Goal: Task Accomplishment & Management: Complete application form

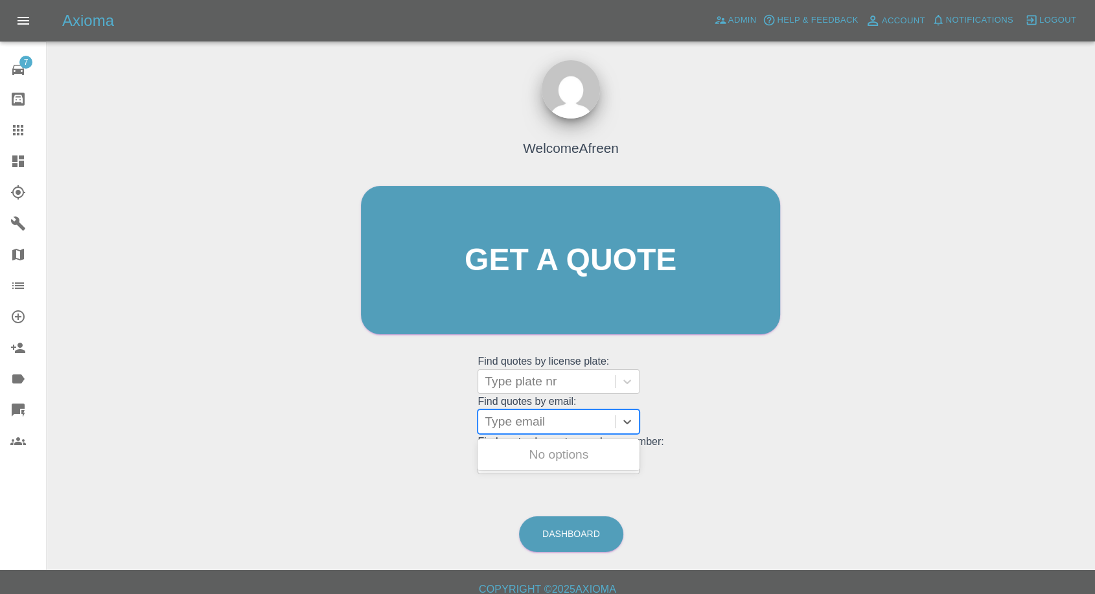
click at [514, 426] on div at bounding box center [546, 422] width 124 height 18
paste input "john@johnwplatts.com"
click at [491, 420] on input "john@johnwplatts.com" at bounding box center [549, 422] width 132 height 16
type input "john@johnwplatts.com"
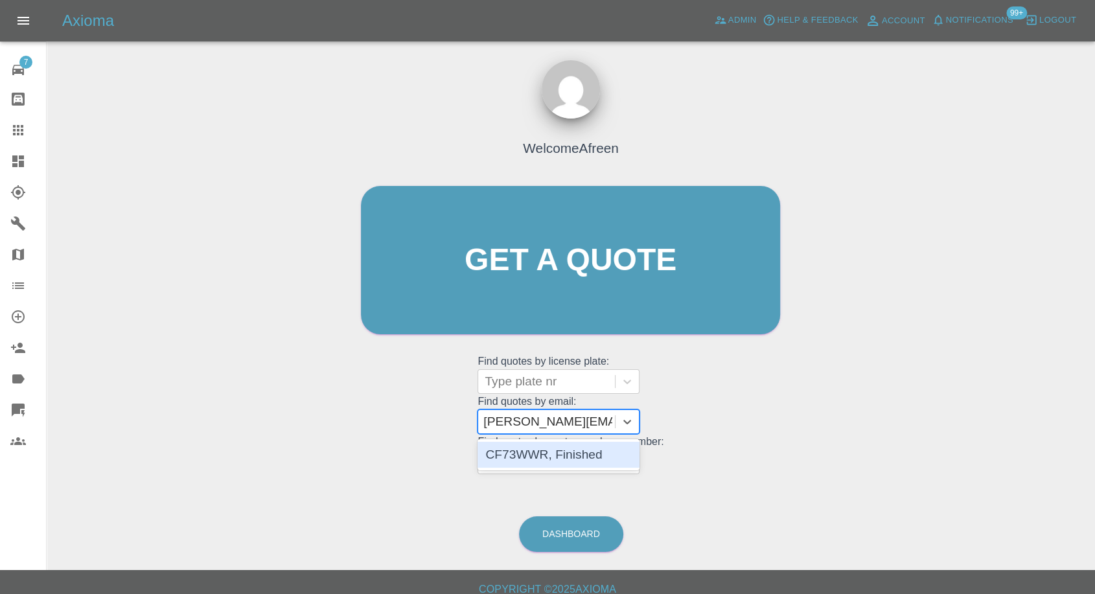
scroll to position [0, 0]
click at [541, 450] on div "CF73WWR, Finished" at bounding box center [558, 455] width 162 height 26
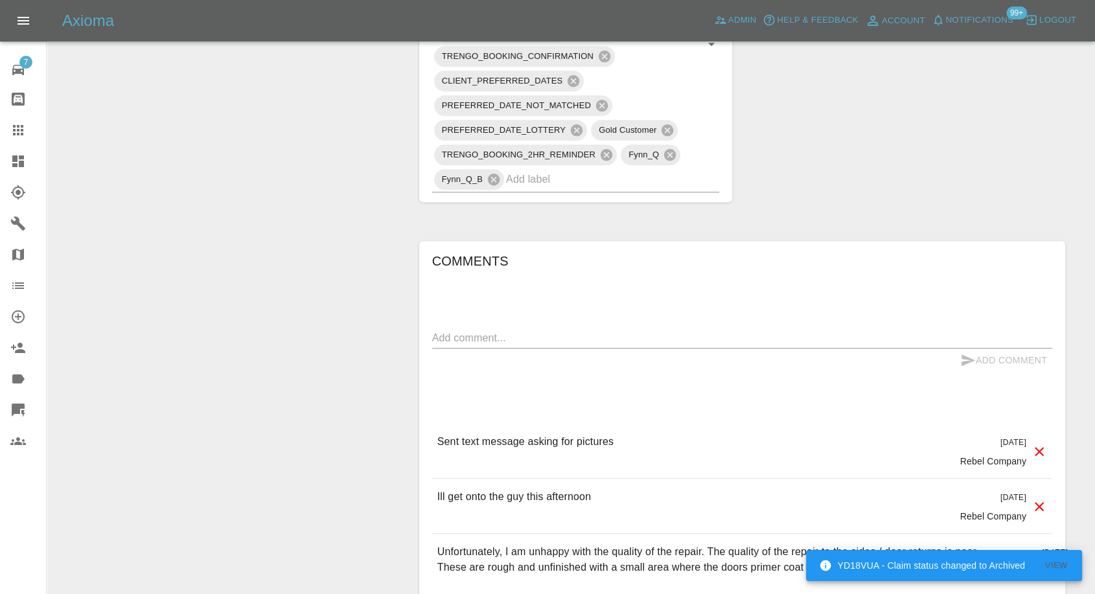
scroll to position [935, 0]
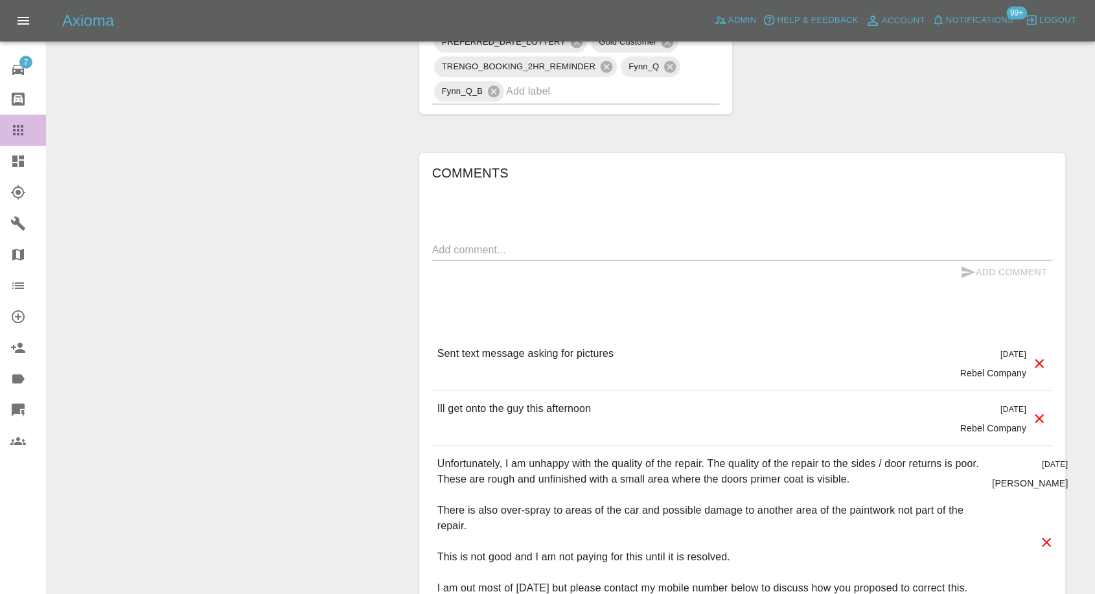
click at [21, 135] on icon at bounding box center [18, 130] width 16 height 16
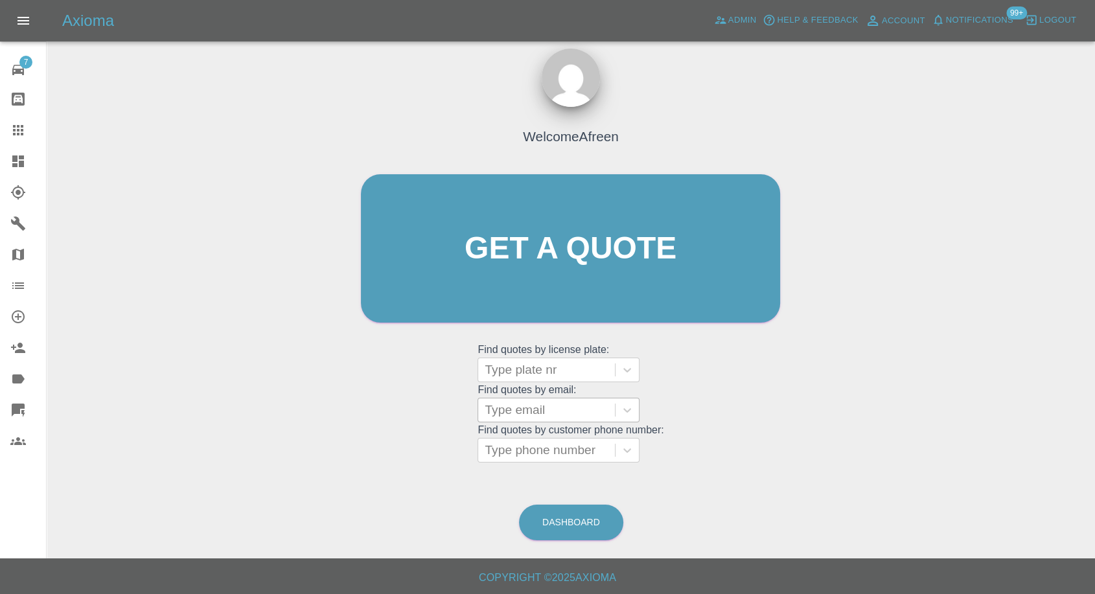
click at [549, 409] on div at bounding box center [546, 410] width 124 height 18
paste input "martin@coastgroup.ltd"
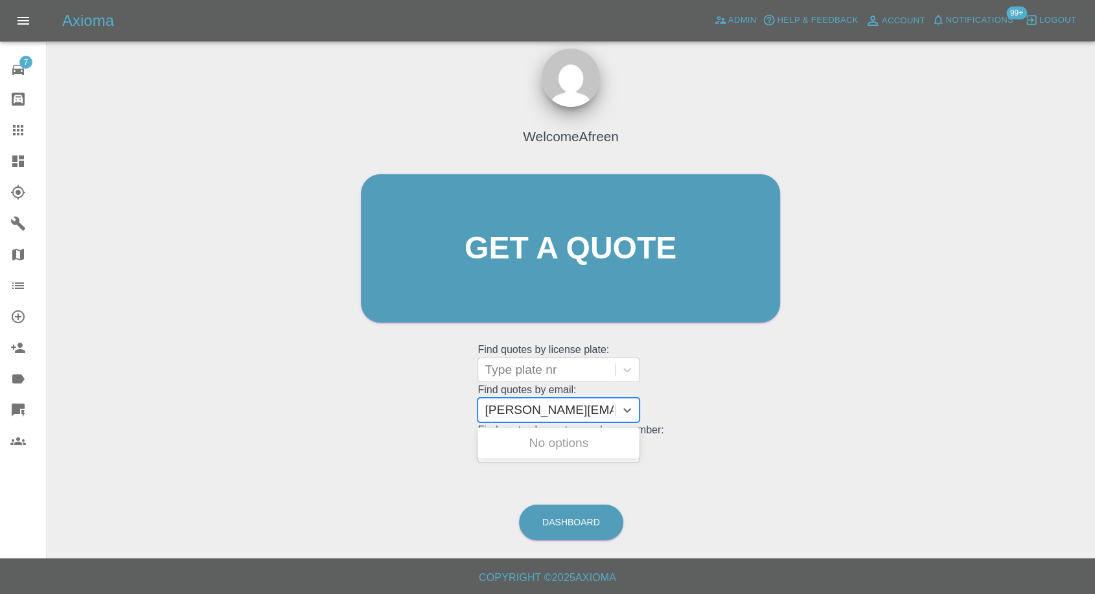
drag, startPoint x: 597, startPoint y: 415, endPoint x: 644, endPoint y: 411, distance: 48.0
click at [644, 412] on grid "Find quotes by email: Use Up and Down to choose options, press Enter to select …" at bounding box center [570, 403] width 186 height 38
type input "martin@coastgroup.com"
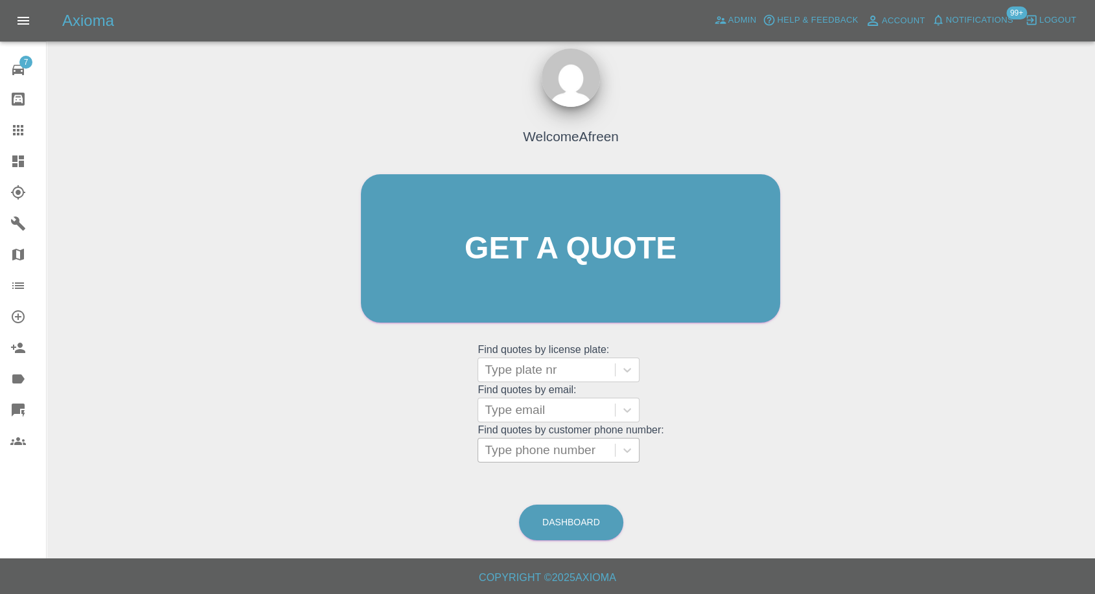
click at [508, 446] on div at bounding box center [546, 450] width 124 height 18
paste input "Jackyplacey@icloud.com"
type input "Jackyplacey@icloud.com"
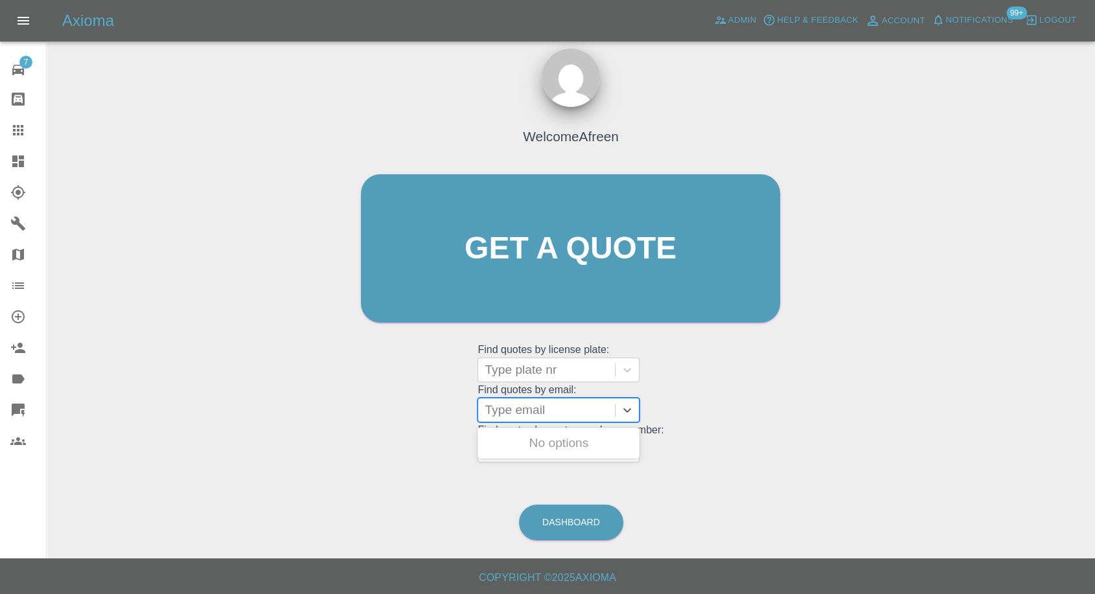
click at [547, 405] on div at bounding box center [546, 410] width 124 height 18
paste input "Jackyplacey@icloud.com"
type input "Jackyplacey@icloud.com"
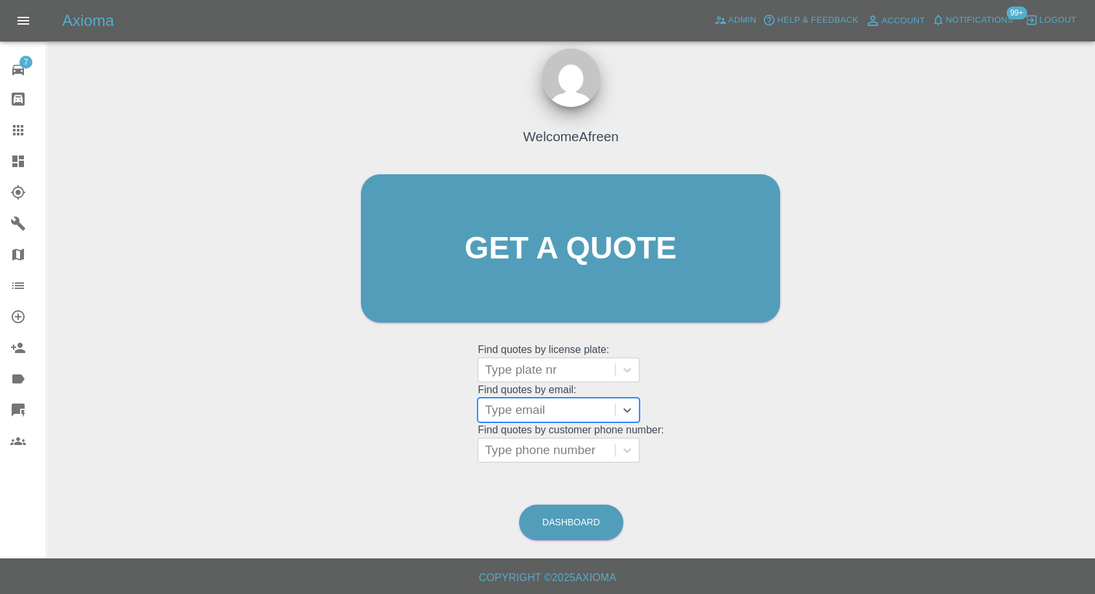
paste input "Jackyplacey@icloud.com"
type input "Jackyplacey@icloud.com"
click at [560, 373] on div at bounding box center [546, 370] width 124 height 18
paste input "BH22 9PA"
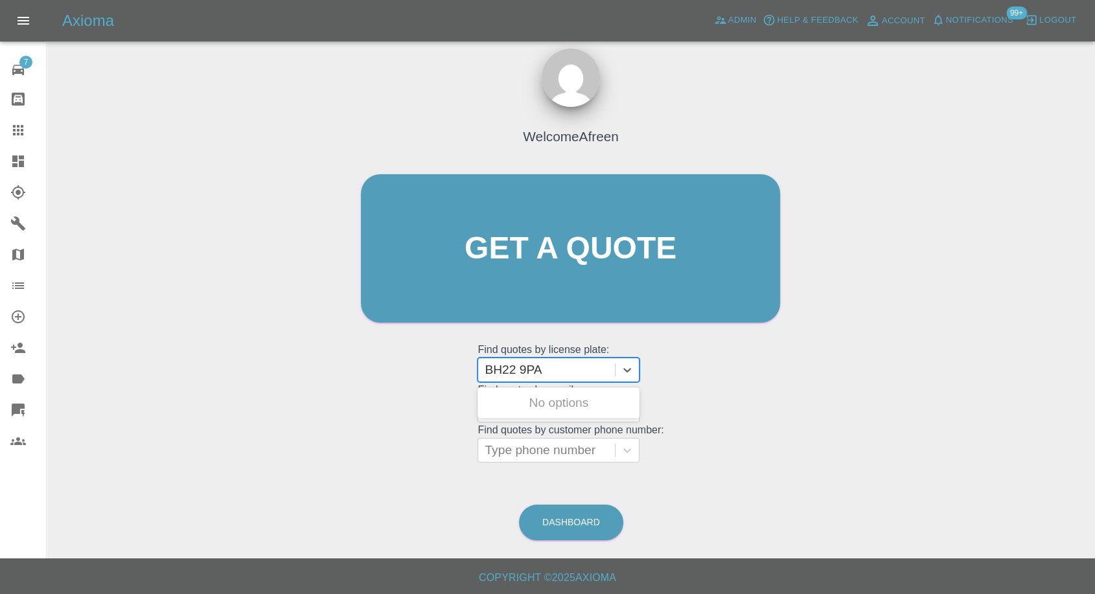
click at [523, 367] on input "BH22 9PA" at bounding box center [514, 370] width 60 height 16
click at [523, 367] on input "BH229PA" at bounding box center [512, 370] width 56 height 16
paste input "WL16 JHZ"
click at [523, 370] on input "WL16 JHZ" at bounding box center [515, 370] width 62 height 16
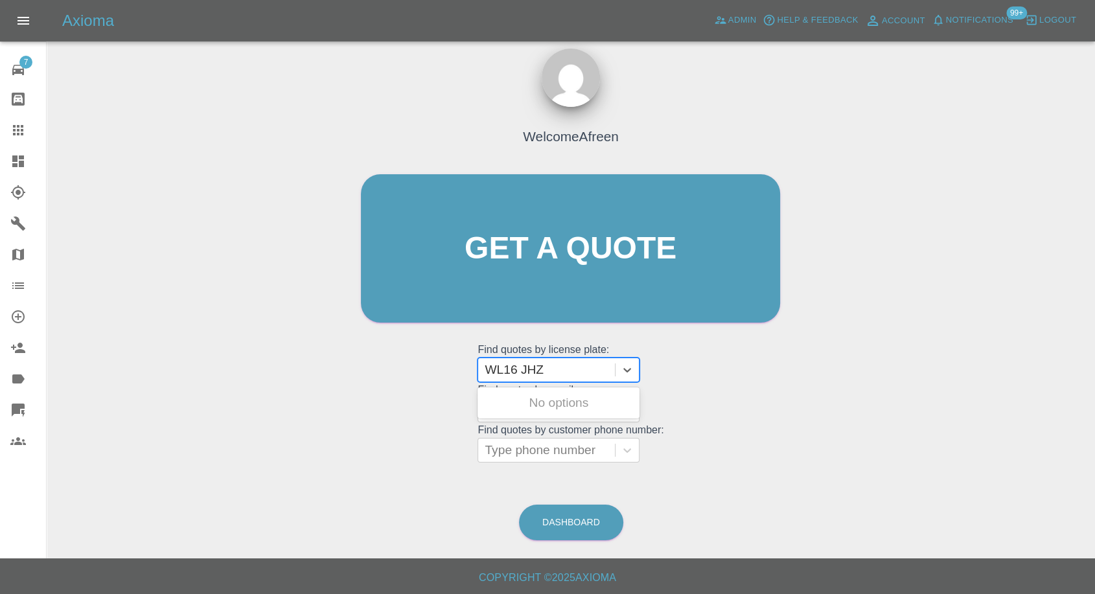
click at [523, 370] on input "WL16 JHZ" at bounding box center [515, 370] width 62 height 16
click at [521, 370] on input "WL16 JHZ" at bounding box center [515, 370] width 62 height 16
type input "WL16JHZ"
click at [540, 394] on div "WL16JHZ, Fnol" at bounding box center [558, 403] width 162 height 26
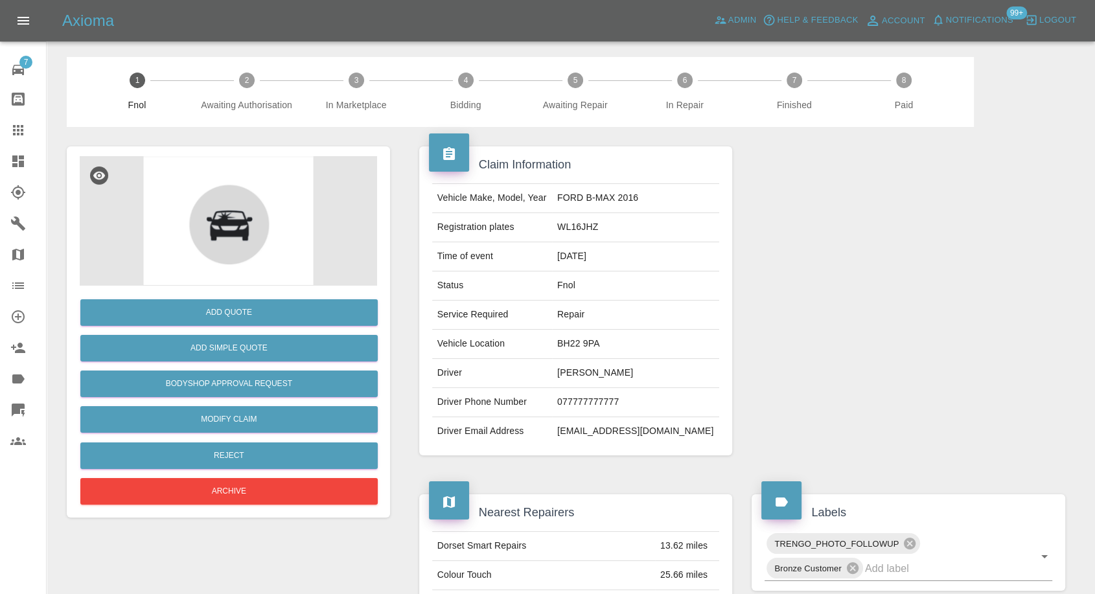
scroll to position [144, 0]
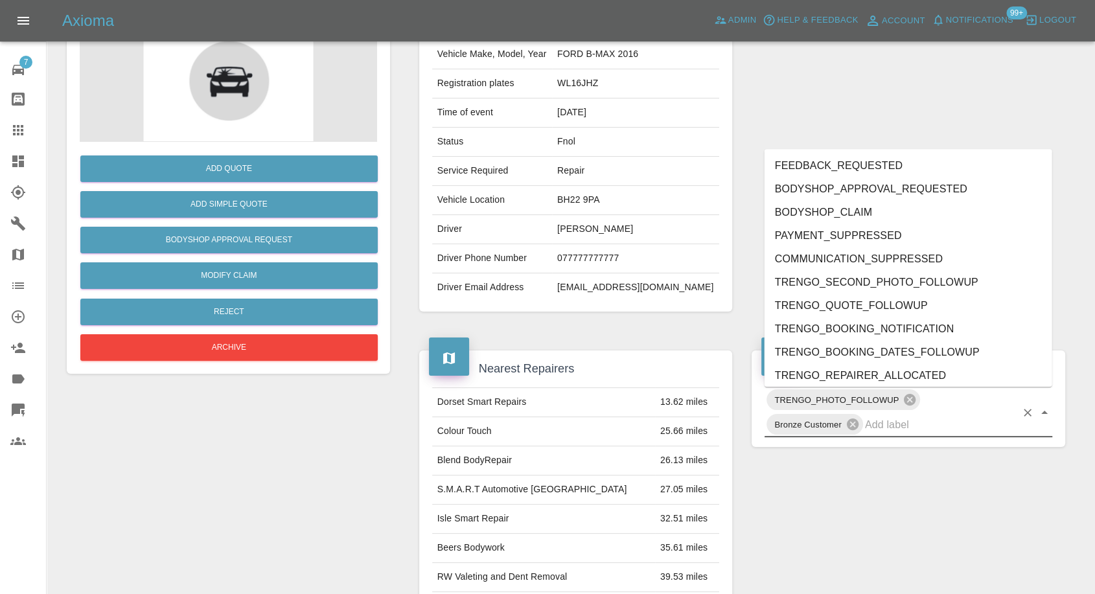
click at [911, 430] on input "text" at bounding box center [940, 425] width 151 height 20
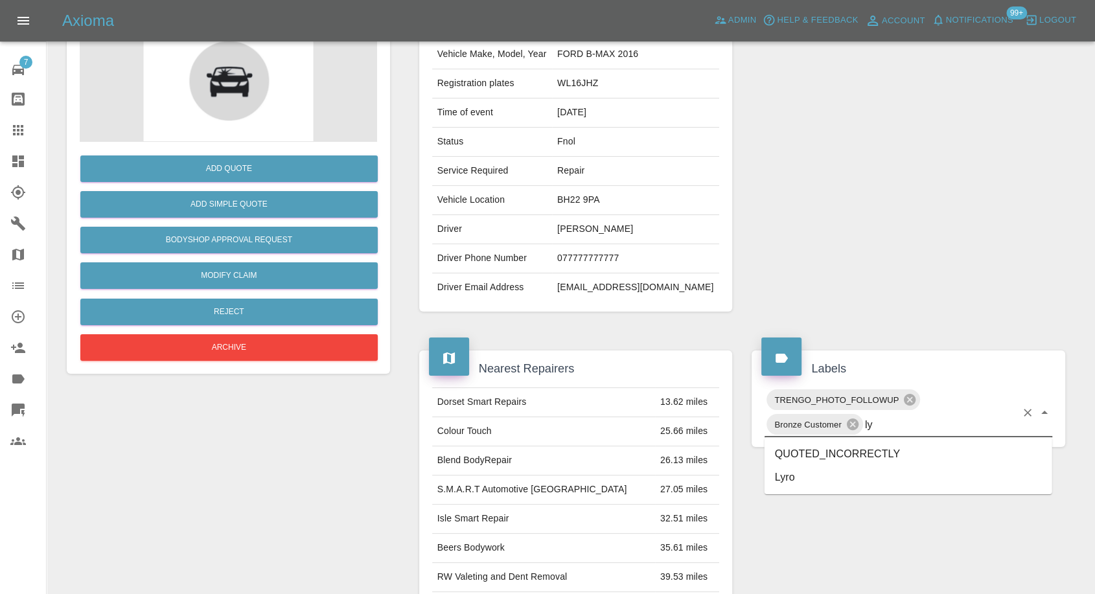
type input "lyr"
click at [819, 457] on li "Lyro" at bounding box center [908, 453] width 288 height 23
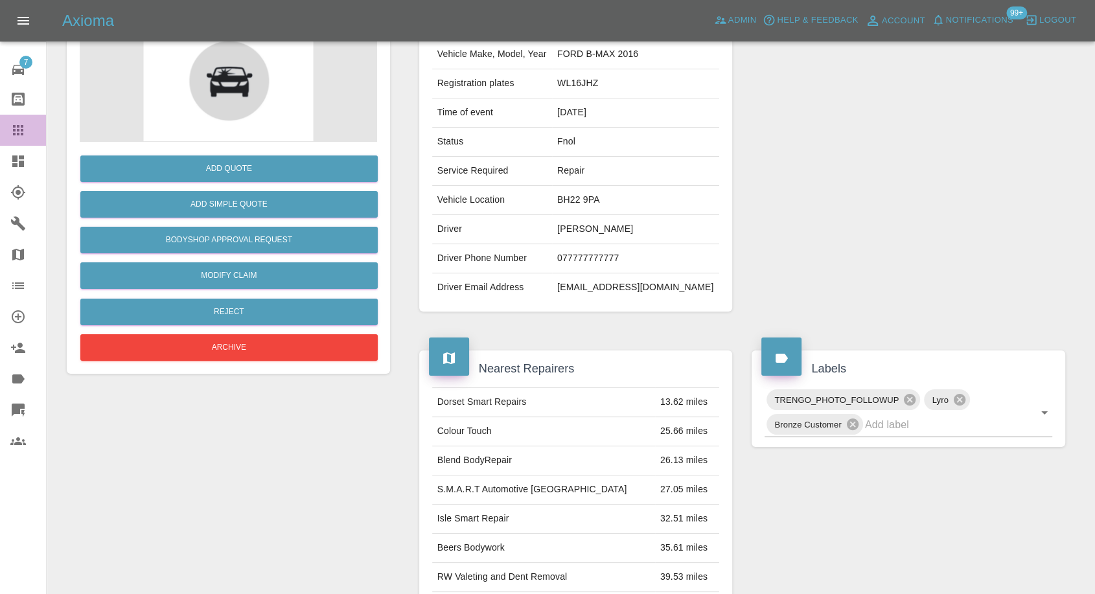
click at [11, 131] on icon at bounding box center [18, 130] width 16 height 16
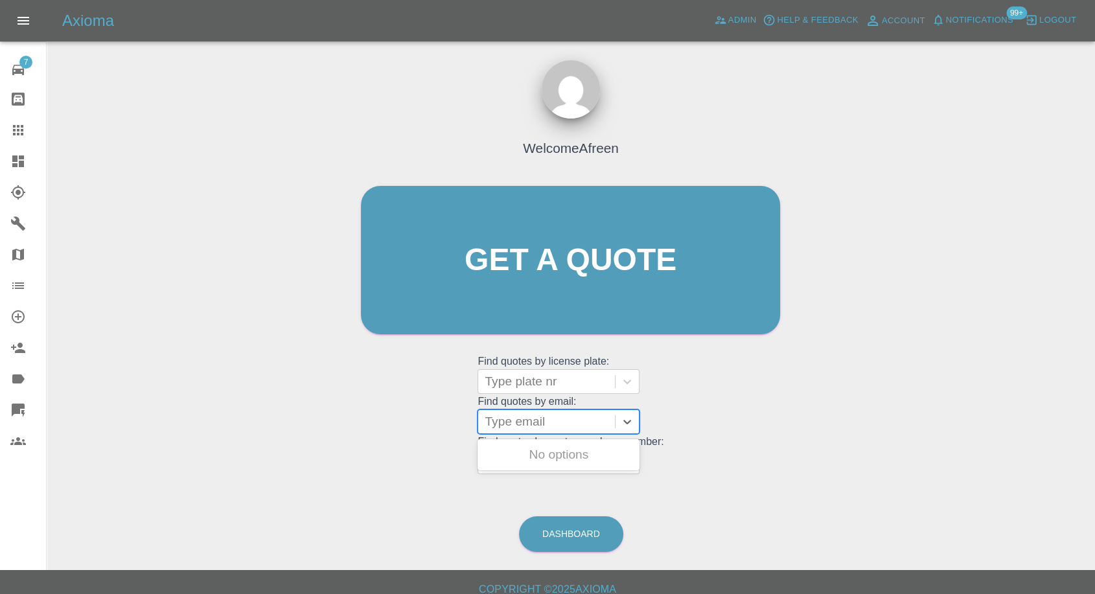
click at [497, 411] on div "Type email" at bounding box center [546, 421] width 137 height 23
paste input "Clairabel@hotmail.co.uk"
type input "Clairabel@hotmail.co.uk"
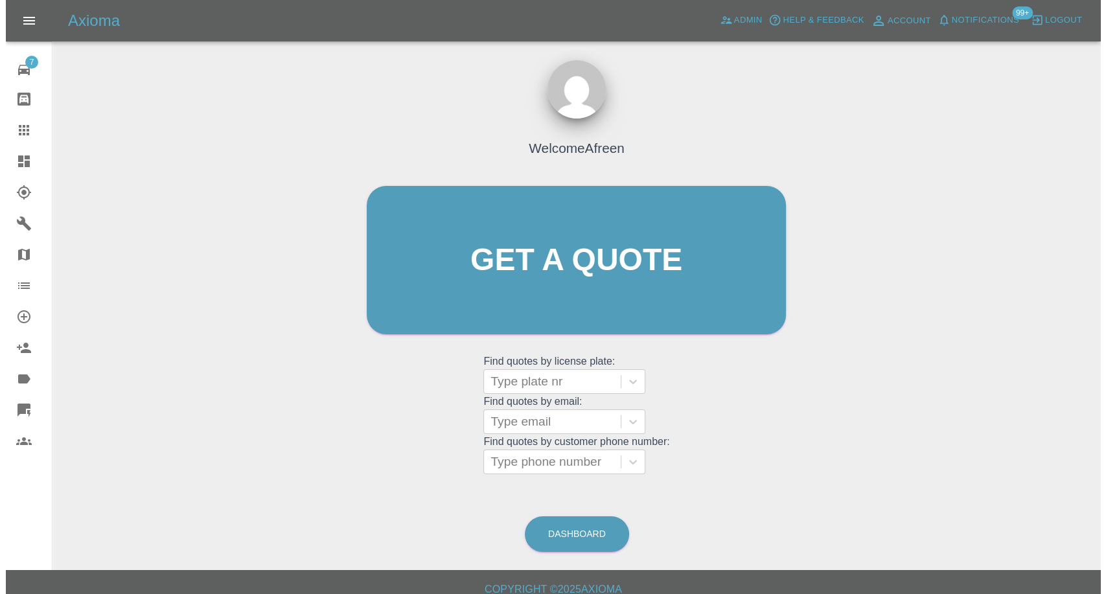
scroll to position [0, 0]
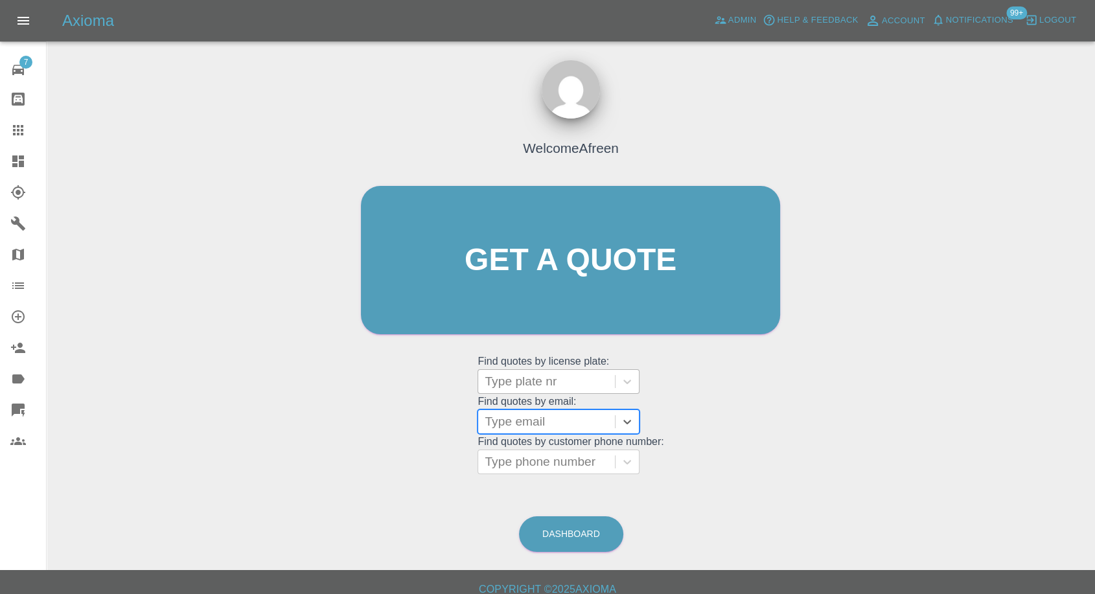
click at [521, 376] on div at bounding box center [546, 381] width 124 height 18
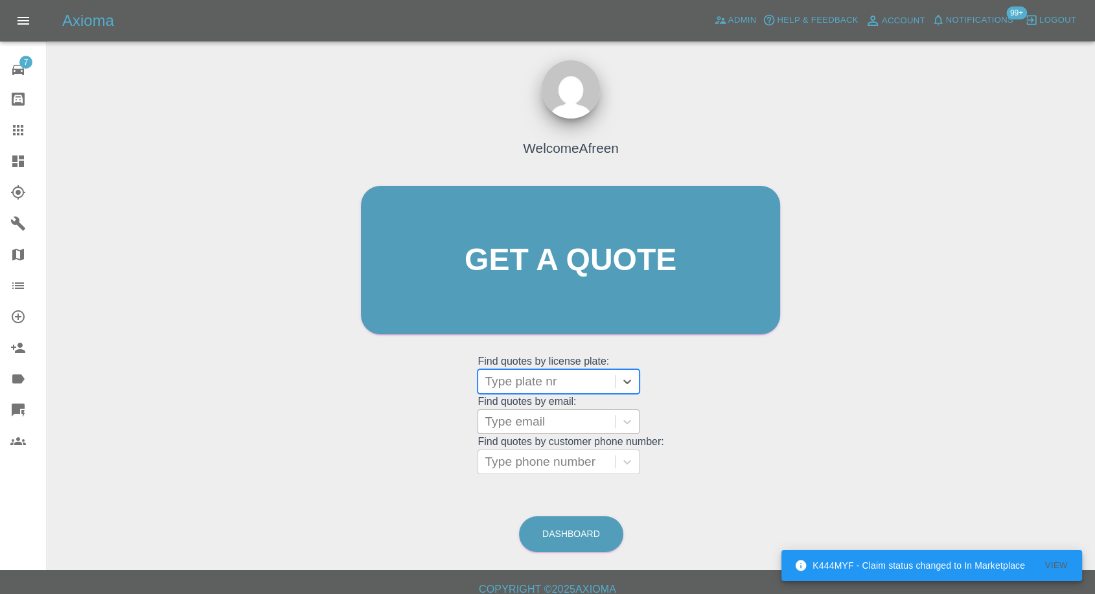
click at [536, 413] on div at bounding box center [546, 422] width 124 height 18
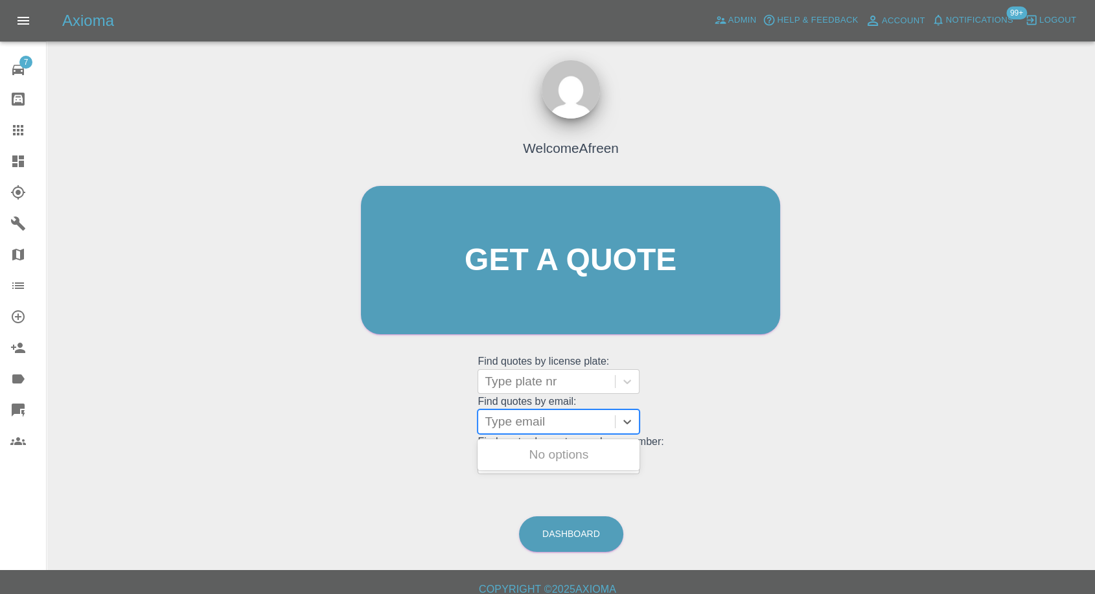
paste input "Clairabel@hotmail.co.uk"
type input "Clairabel@hotmail.co.uk"
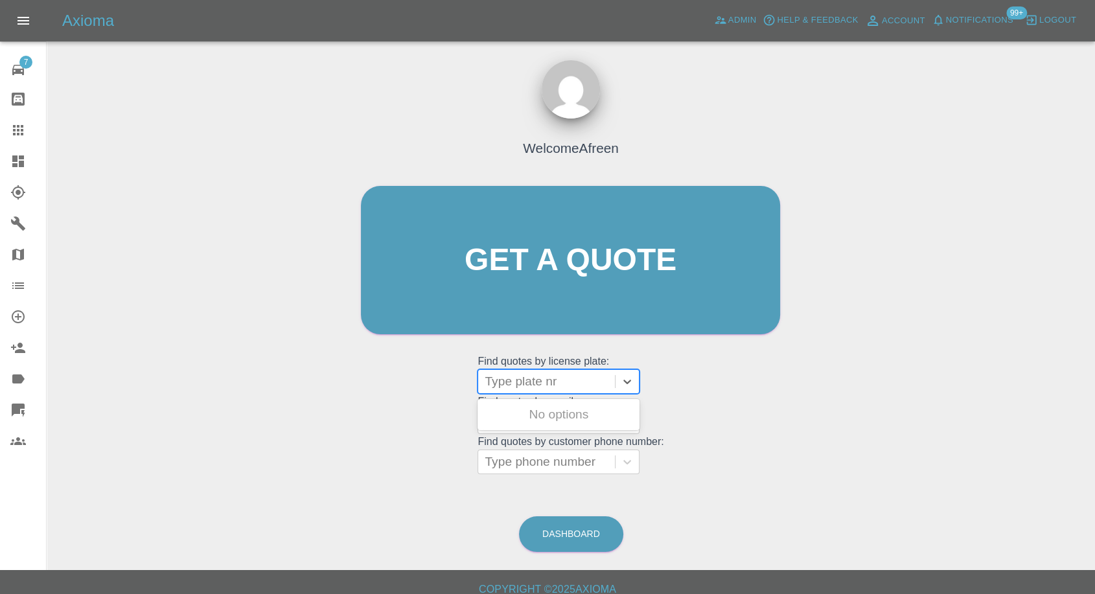
click at [550, 377] on div at bounding box center [546, 381] width 124 height 18
paste input "Da19cbu"
type input "Da19cbu"
click at [567, 415] on div "DA19CBU, Fnol" at bounding box center [558, 415] width 162 height 26
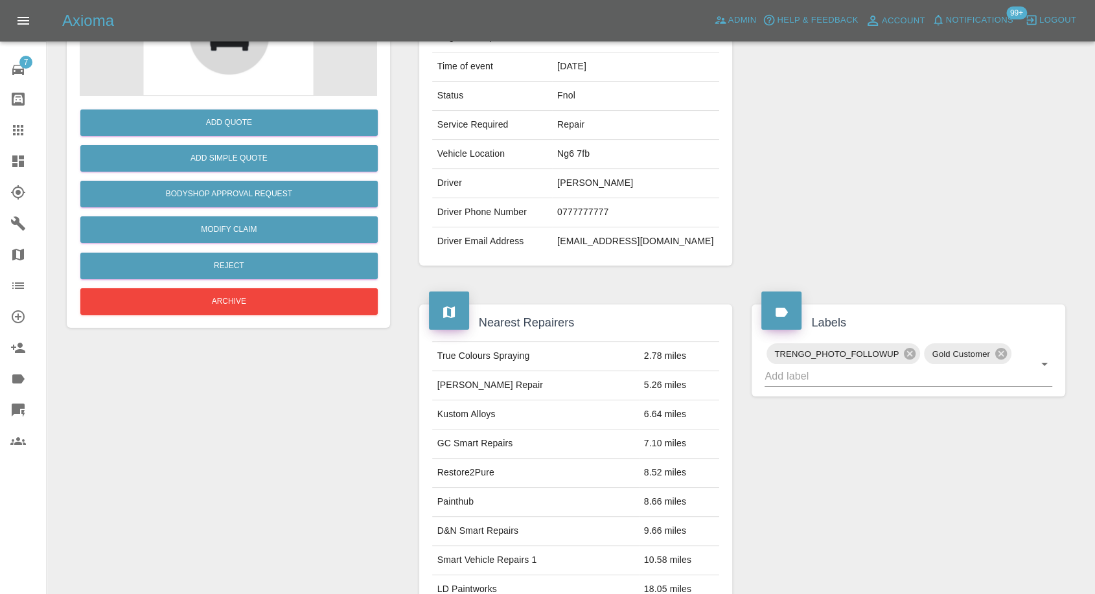
scroll to position [216, 0]
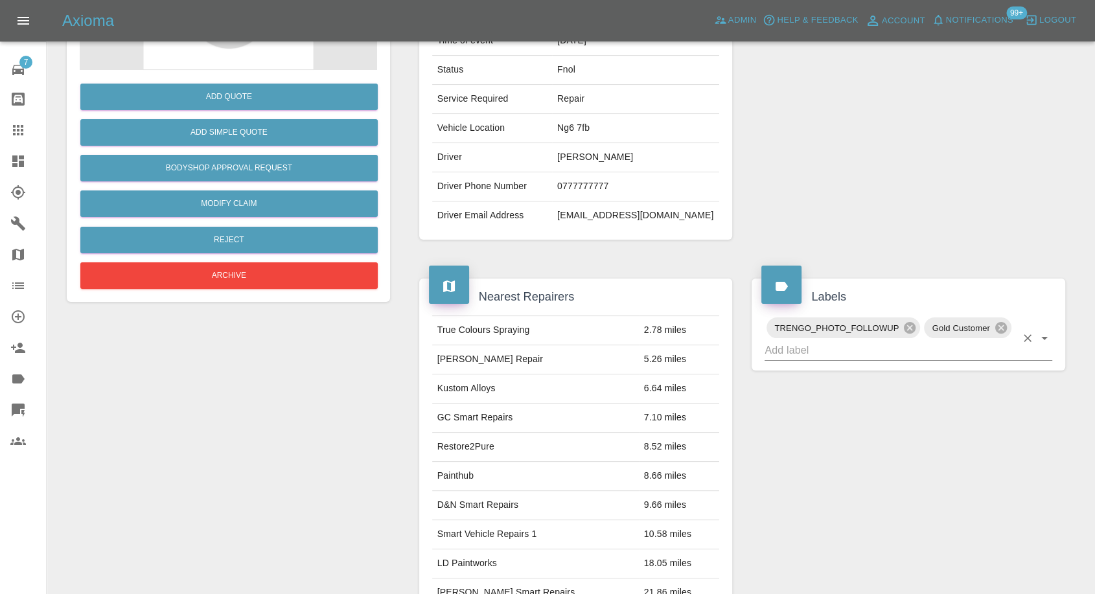
click at [896, 352] on input "text" at bounding box center [889, 350] width 251 height 20
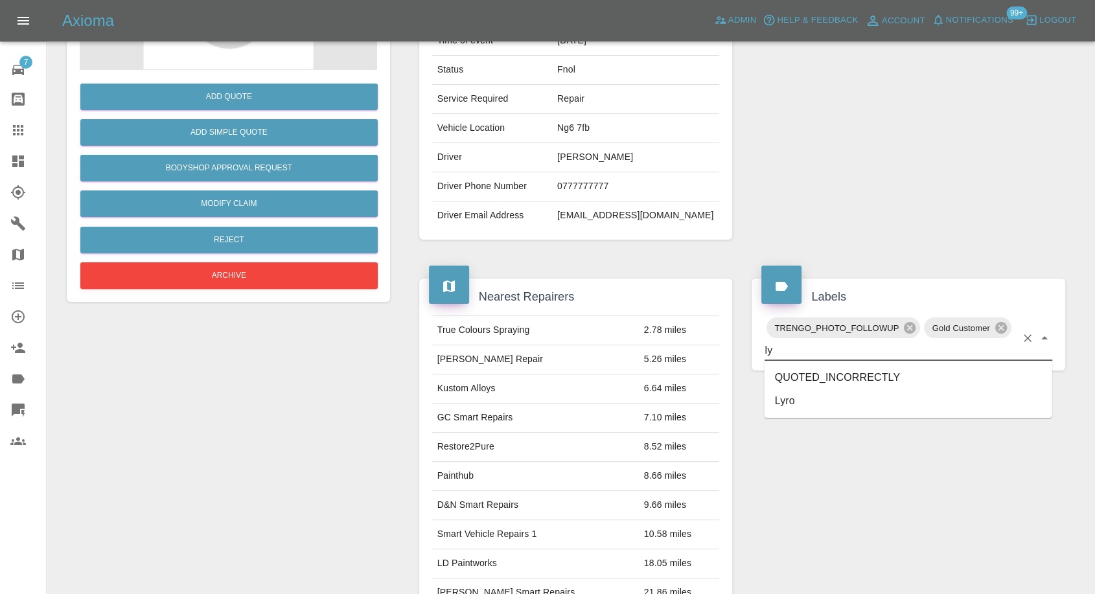
type input "lyr"
click at [826, 382] on li "Lyro" at bounding box center [908, 377] width 288 height 23
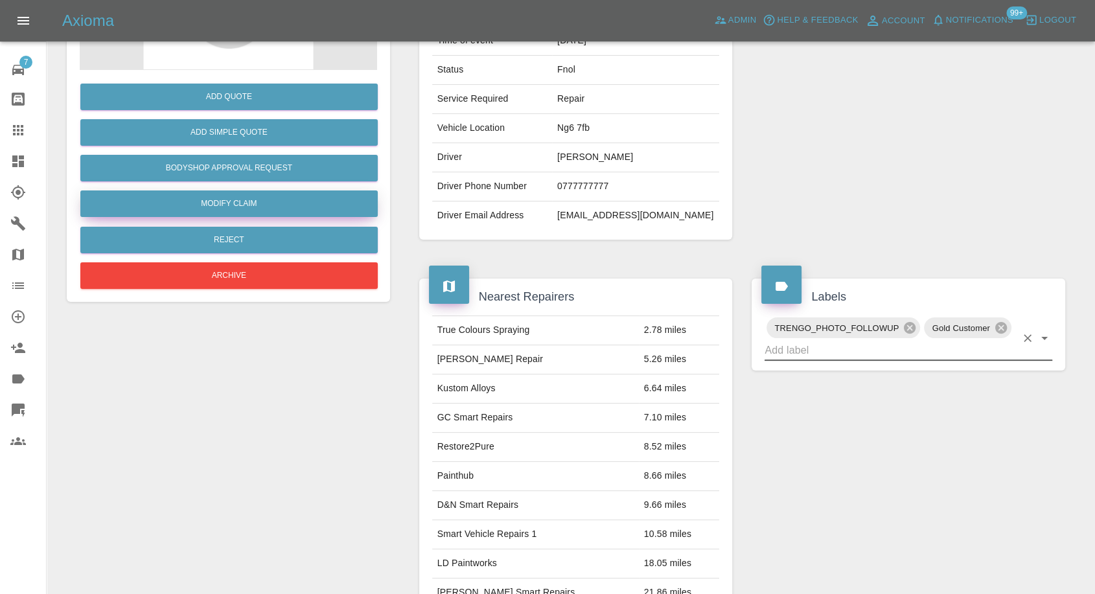
click at [223, 208] on link "Modify Claim" at bounding box center [228, 203] width 297 height 27
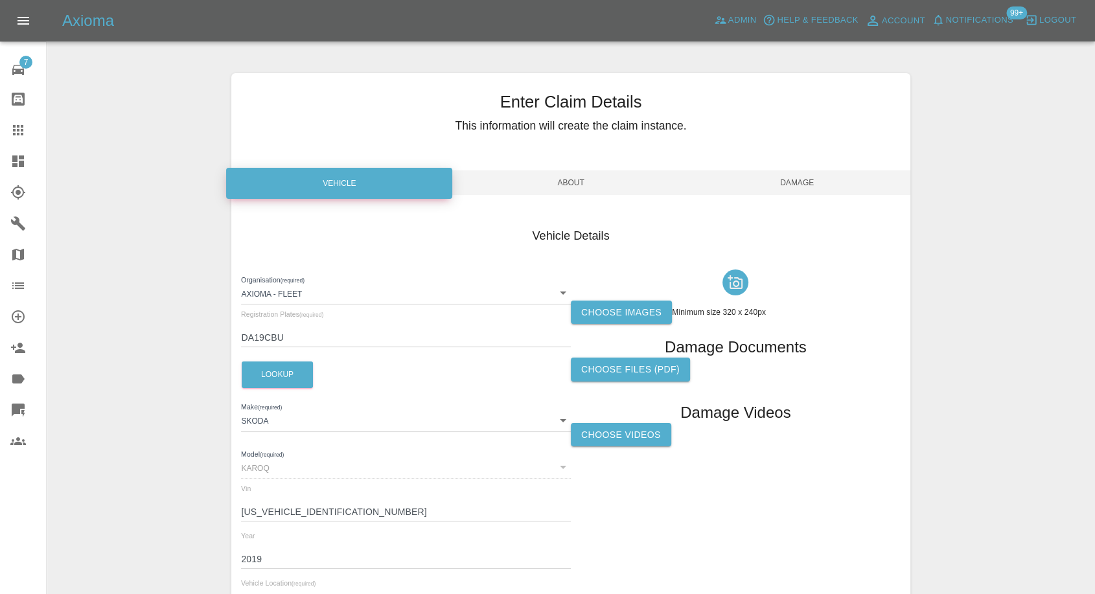
click at [613, 317] on label "Choose images" at bounding box center [621, 313] width 101 height 24
click at [0, 0] on input "Choose images" at bounding box center [0, 0] width 0 height 0
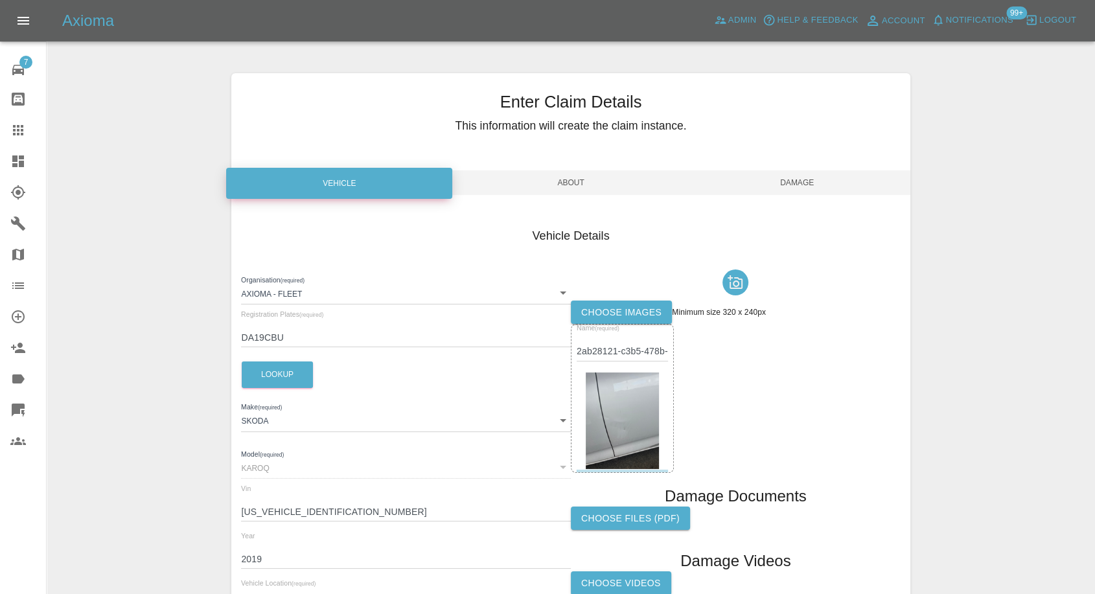
click at [803, 181] on span "Damage" at bounding box center [797, 182] width 226 height 25
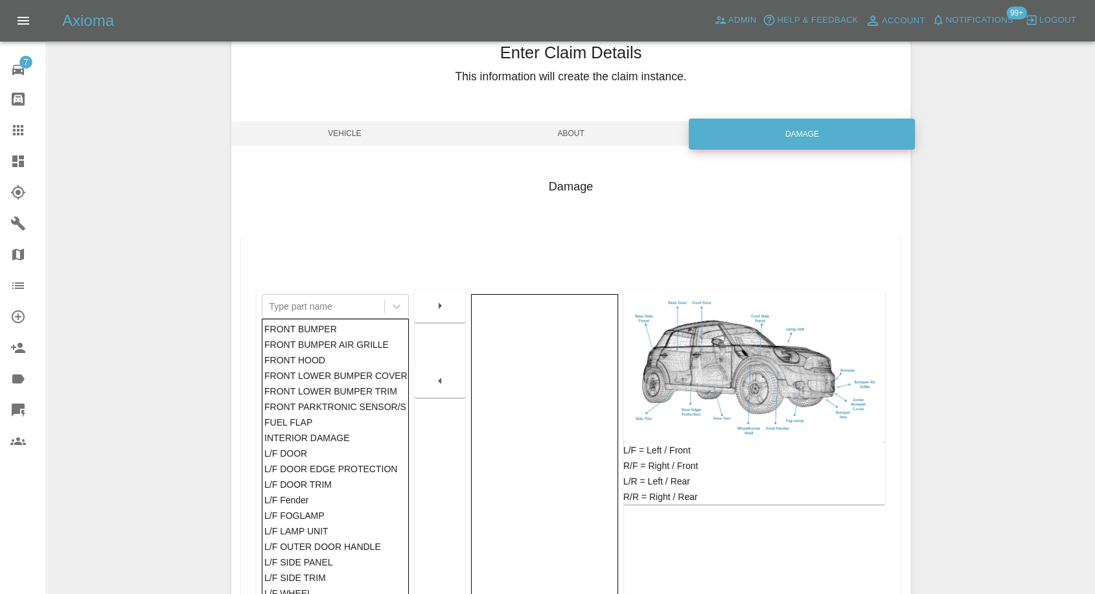
scroll to position [207, 0]
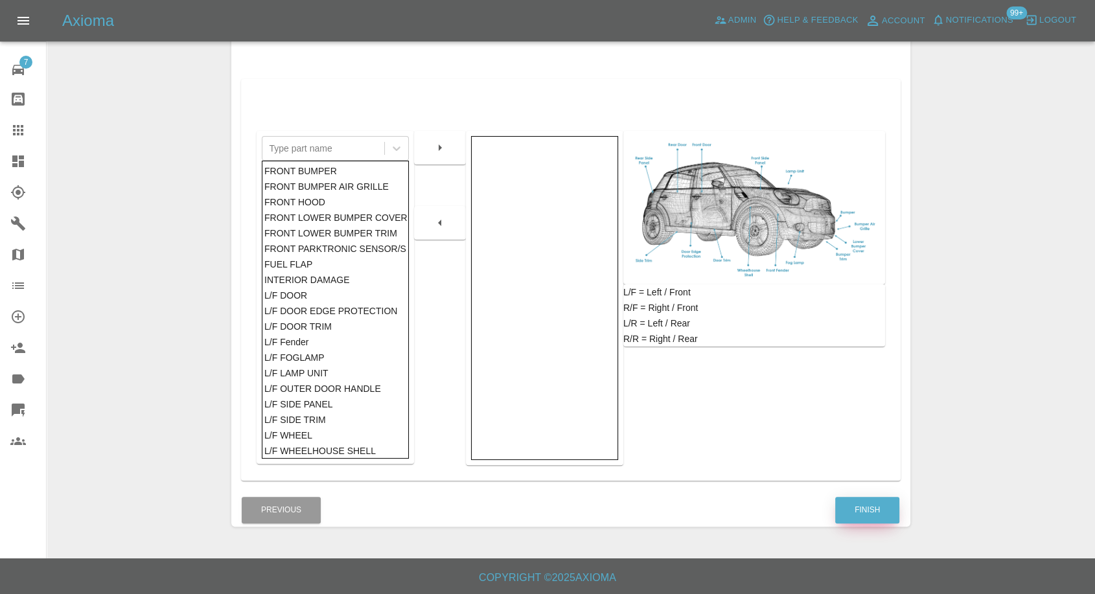
click at [850, 515] on button "Finish" at bounding box center [867, 510] width 64 height 27
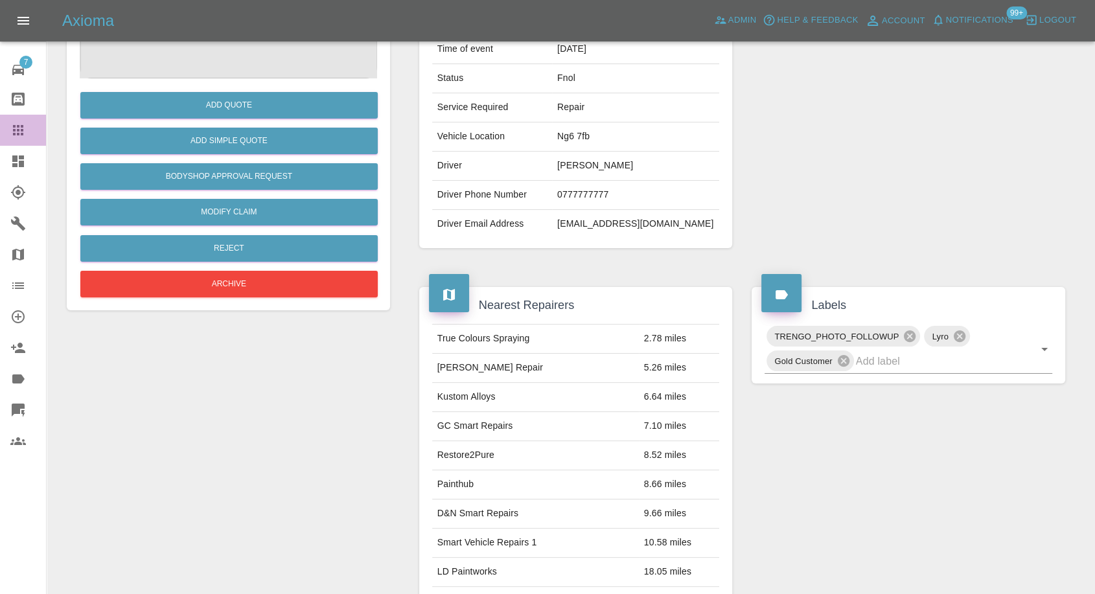
click at [27, 129] on div at bounding box center [28, 130] width 36 height 16
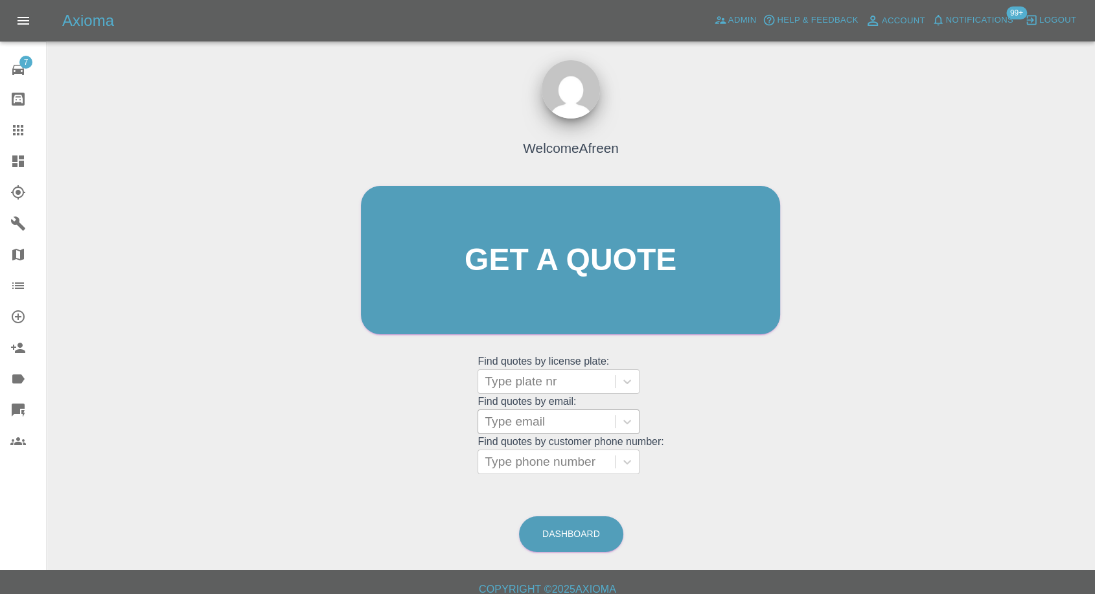
click at [545, 413] on div at bounding box center [546, 422] width 124 height 18
paste input "kevininthewoods87@gmail.com"
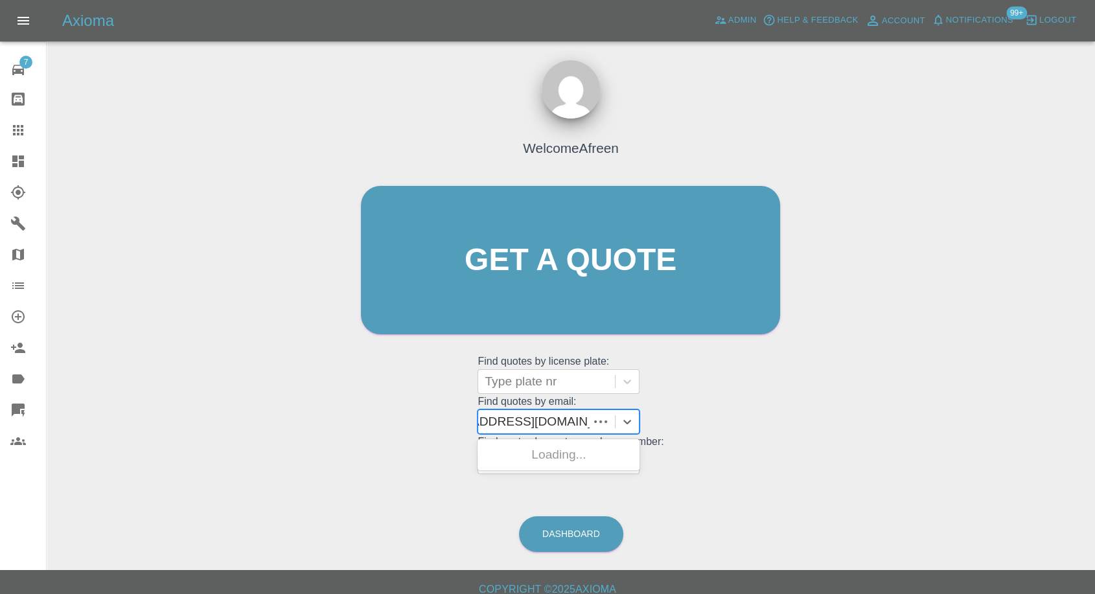
scroll to position [0, 44]
type input "kevininthewoods87@gmail.com"
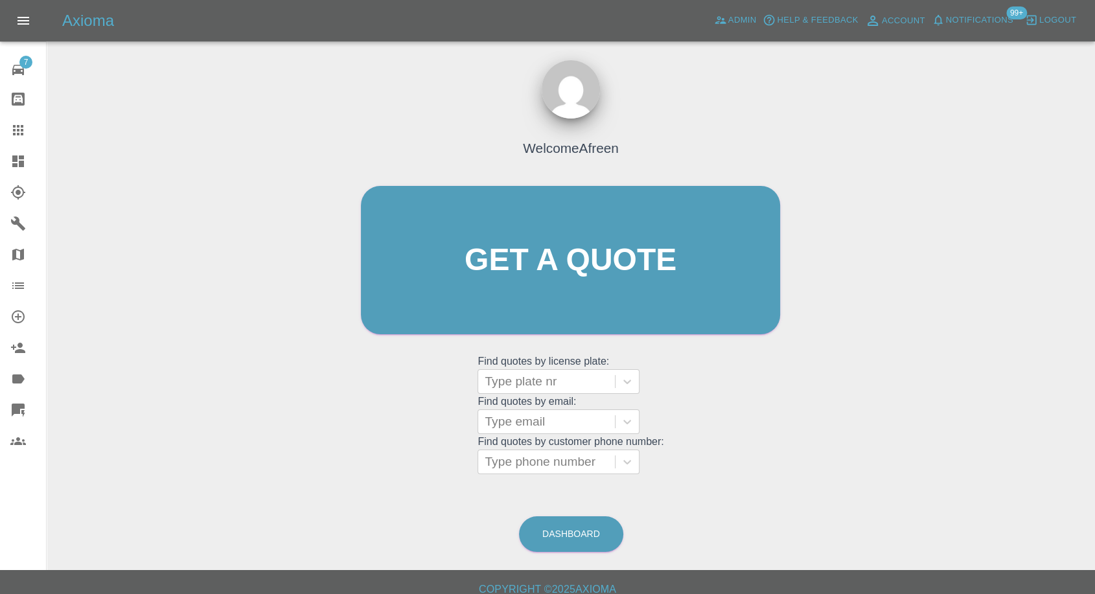
scroll to position [0, 0]
click at [516, 387] on div at bounding box center [546, 381] width 124 height 18
paste input "gx57rne"
type input "gx57rne"
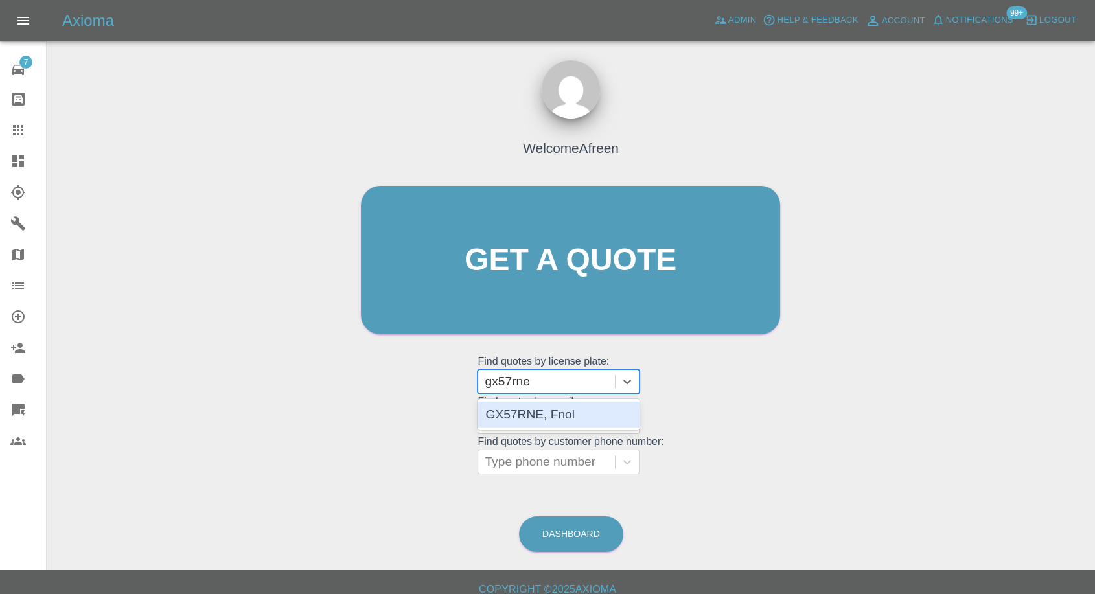
click at [544, 416] on div "GX57RNE, Fnol" at bounding box center [558, 415] width 162 height 26
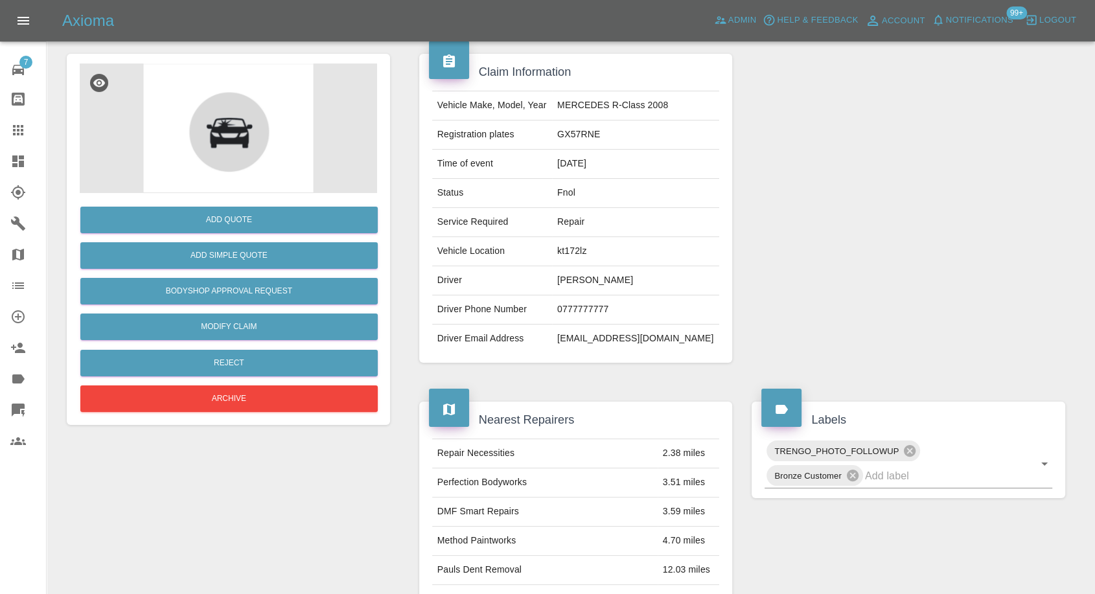
scroll to position [216, 0]
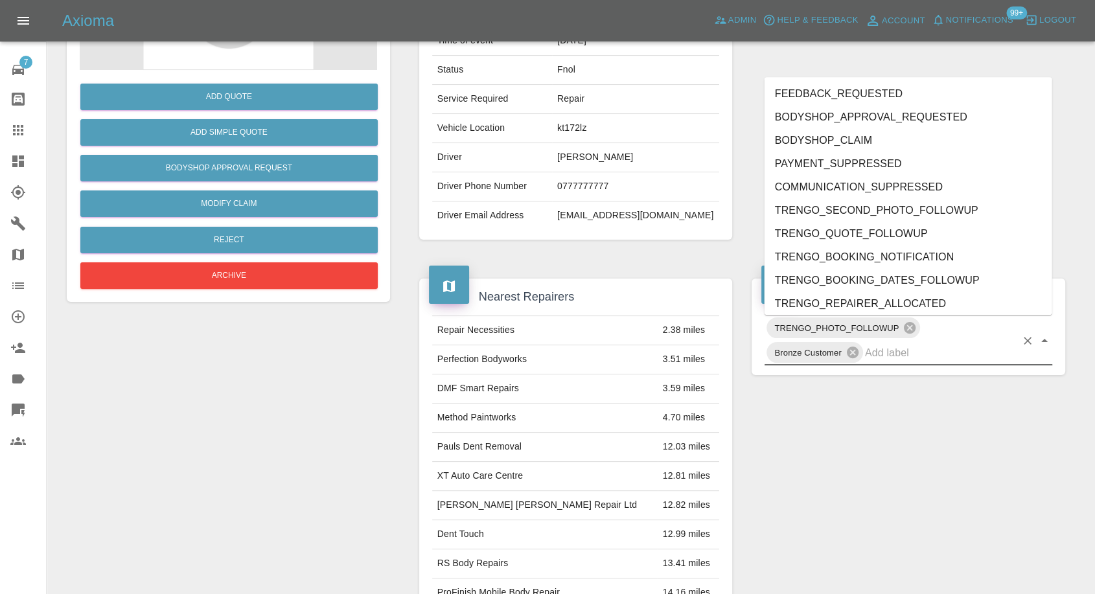
click at [885, 361] on input "text" at bounding box center [940, 353] width 151 height 20
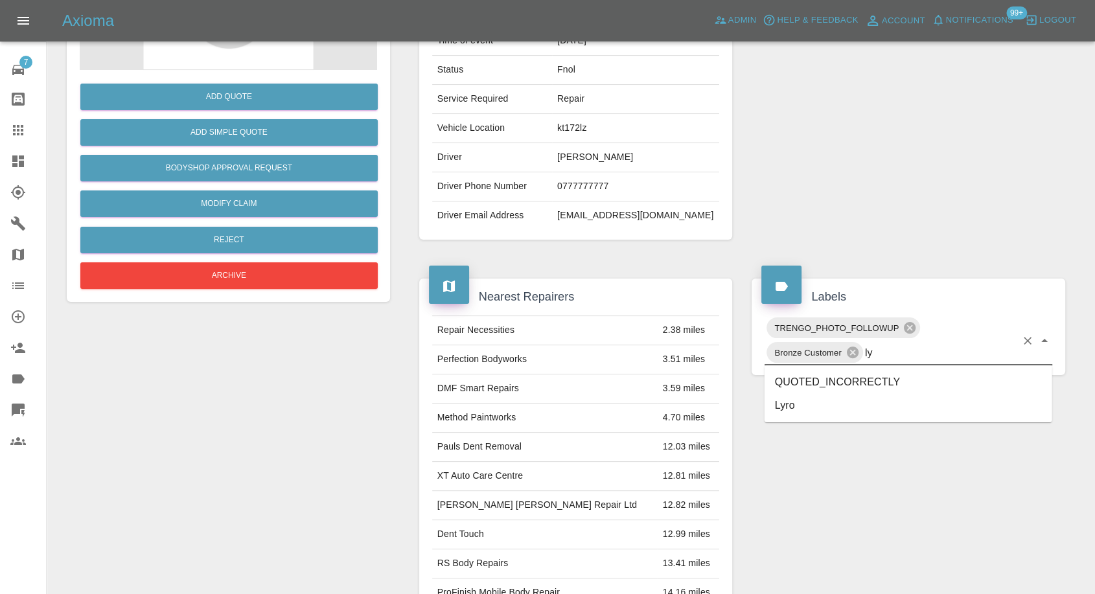
type input "lyr"
click at [834, 385] on li "Lyro" at bounding box center [908, 381] width 288 height 23
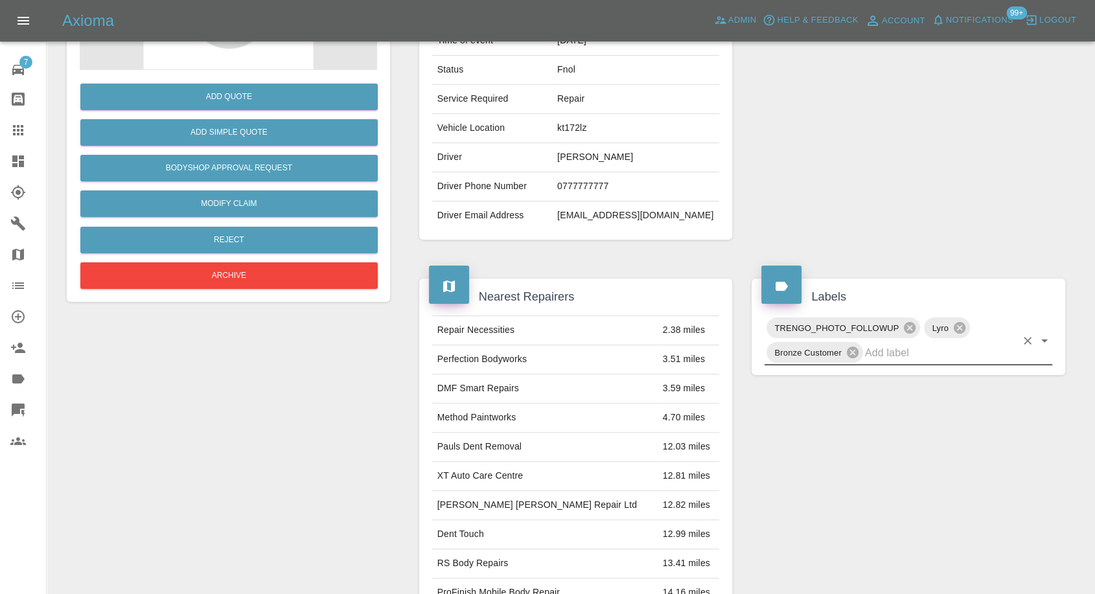
drag, startPoint x: 20, startPoint y: 129, endPoint x: 498, endPoint y: 435, distance: 567.8
click at [21, 130] on icon at bounding box center [18, 130] width 16 height 16
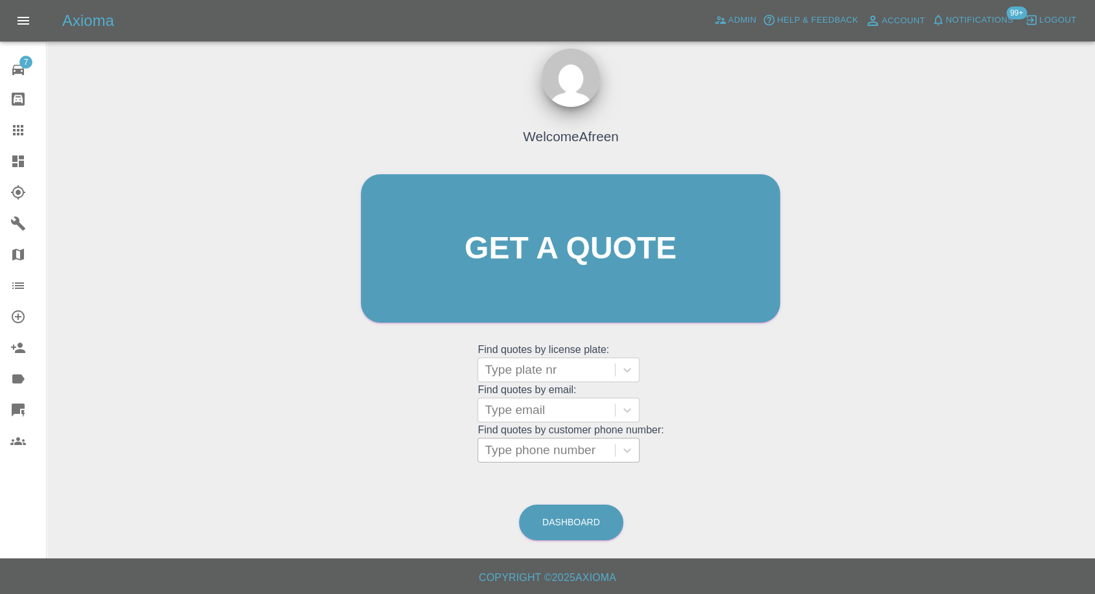
click at [543, 453] on div at bounding box center [546, 450] width 124 height 18
paste input "07828919039"
type input "07828919039"
click at [518, 400] on div "Type email" at bounding box center [546, 409] width 137 height 23
paste input "Jamesmaccarthy@hotmail.com"
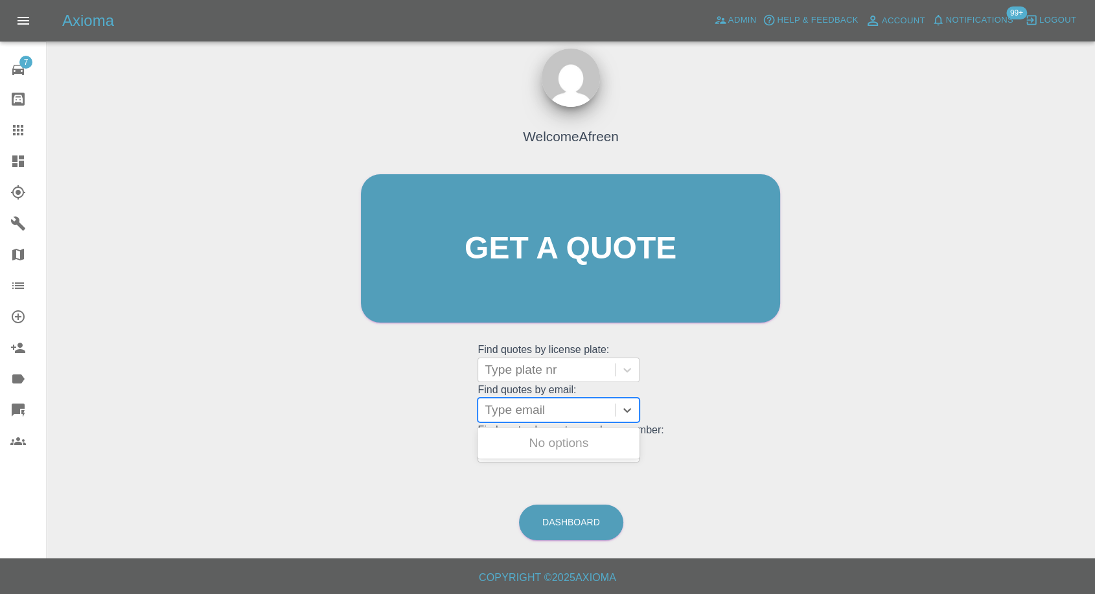
type input "Jamesmaccarthy@hotmail.com"
click at [559, 448] on div "LK66PLZ, Fnol" at bounding box center [558, 443] width 162 height 26
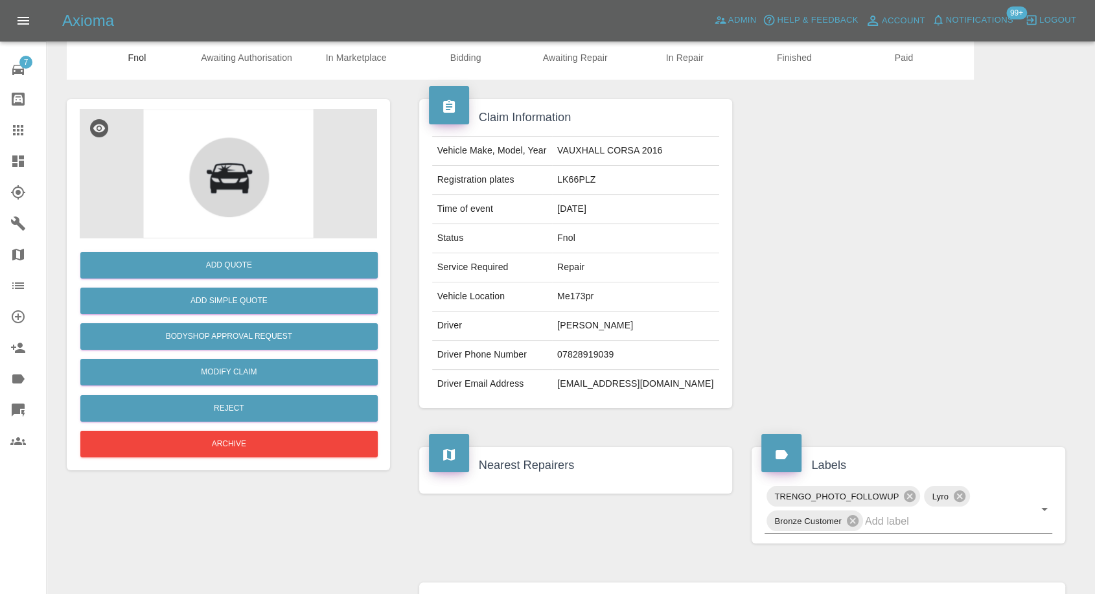
scroll to position [72, 0]
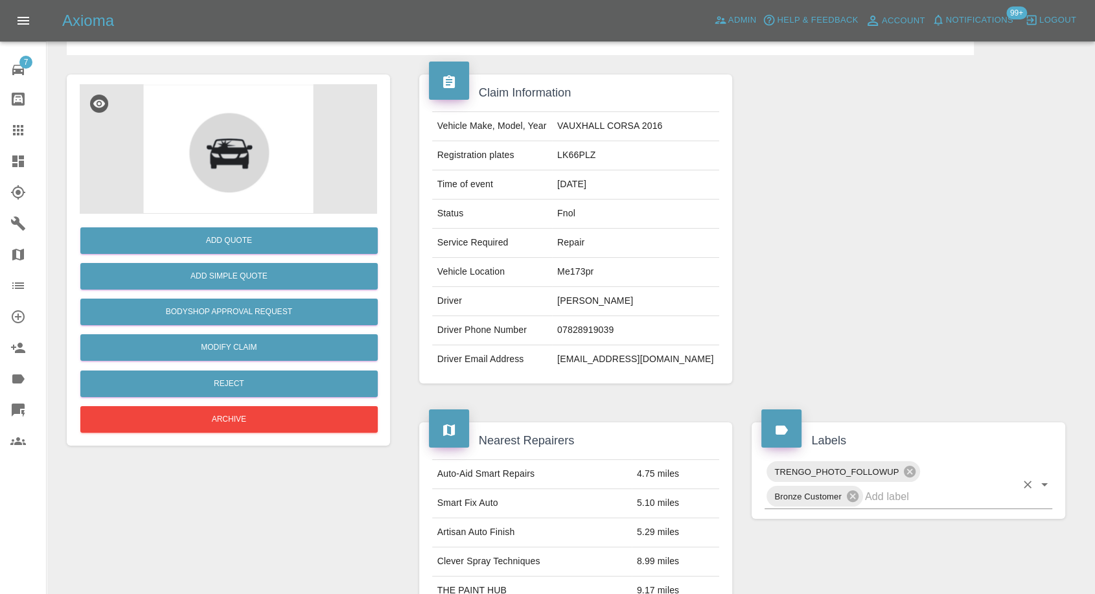
click at [886, 498] on input "text" at bounding box center [940, 496] width 151 height 20
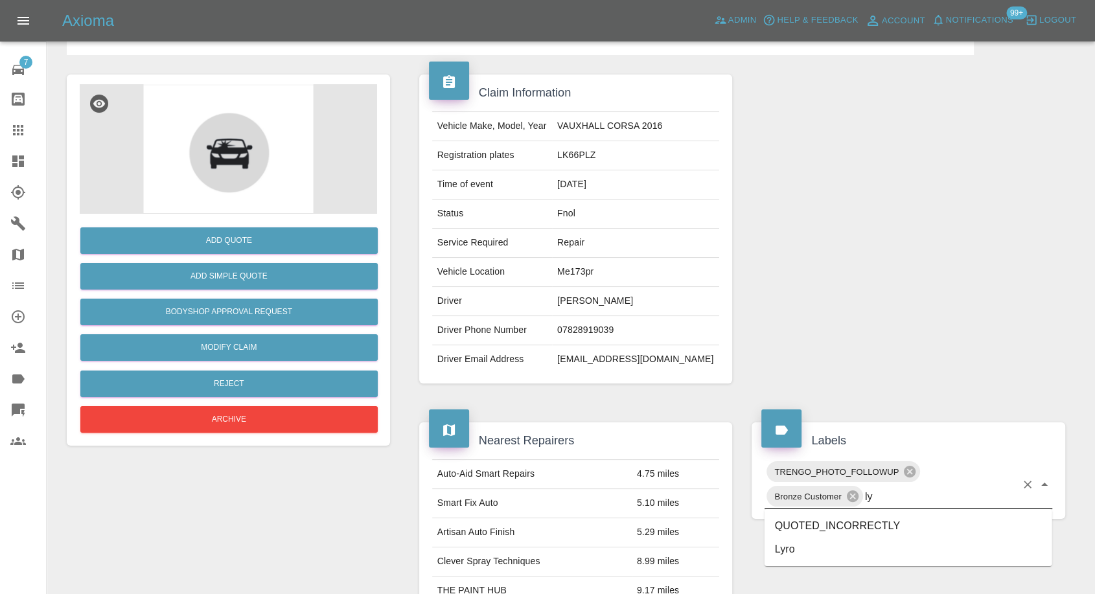
type input "lyr"
click at [793, 520] on li "Lyro" at bounding box center [908, 525] width 288 height 23
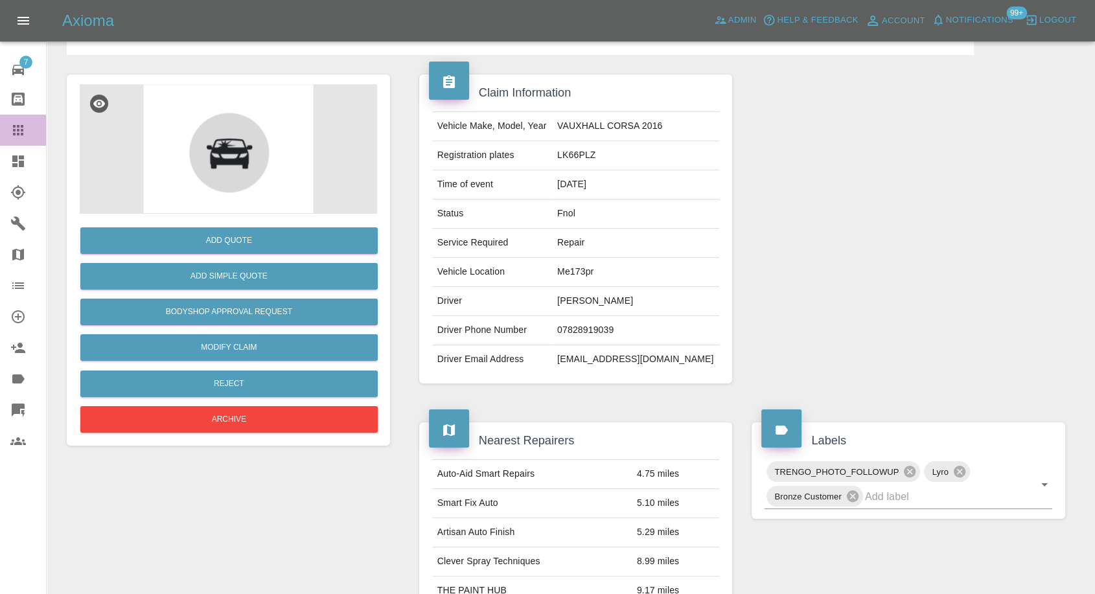
click at [4, 119] on link "Claims" at bounding box center [23, 130] width 46 height 31
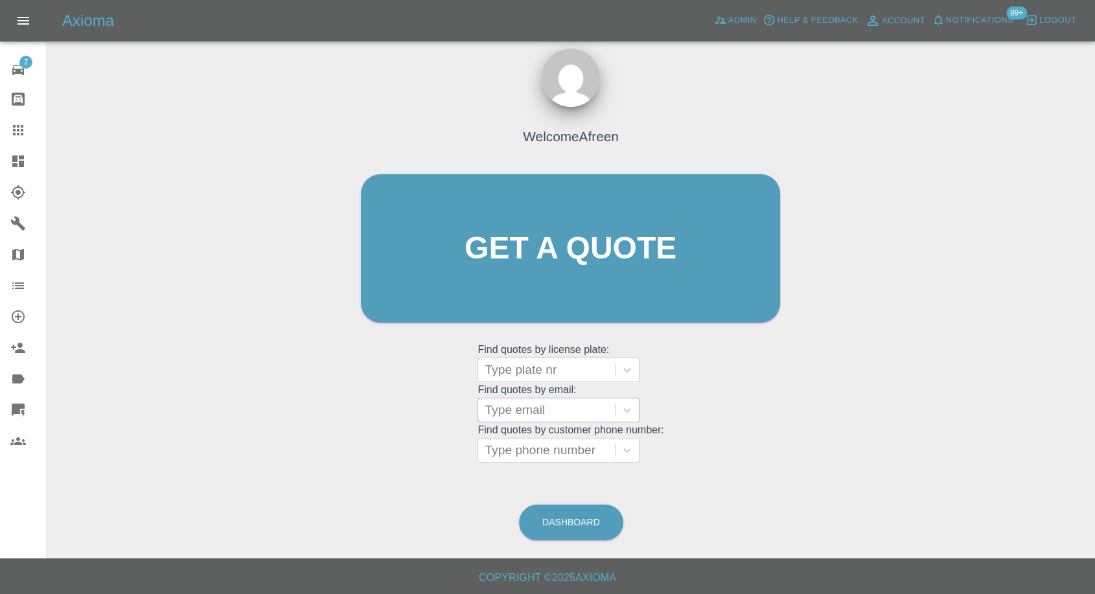
click at [538, 411] on div at bounding box center [546, 410] width 124 height 18
paste input "Harleydave62@gmail.com"
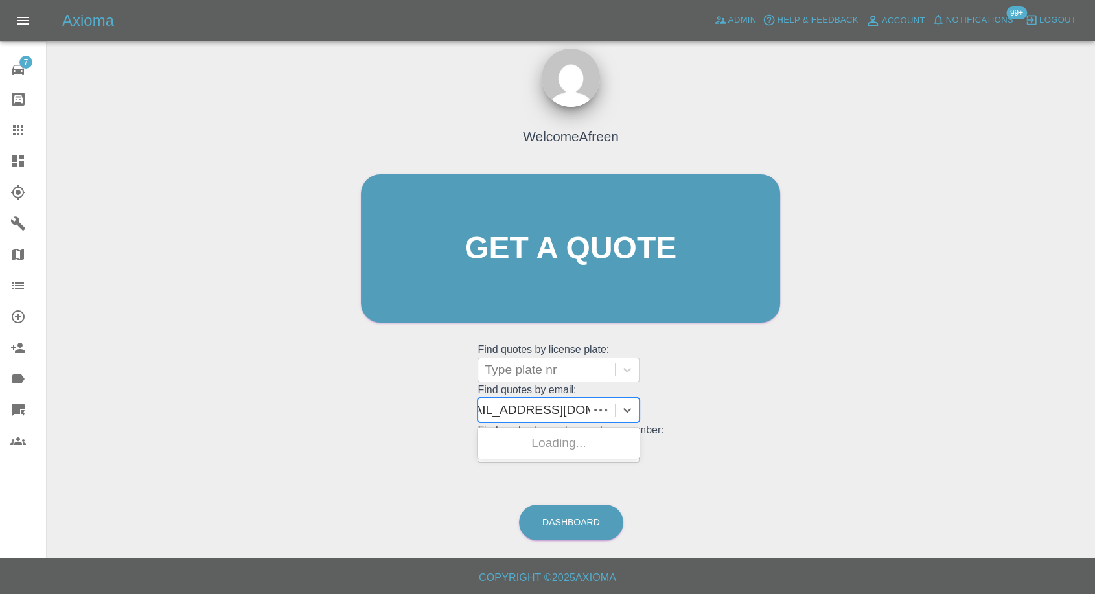
scroll to position [0, 16]
type input "Harleydave62@gmail.com"
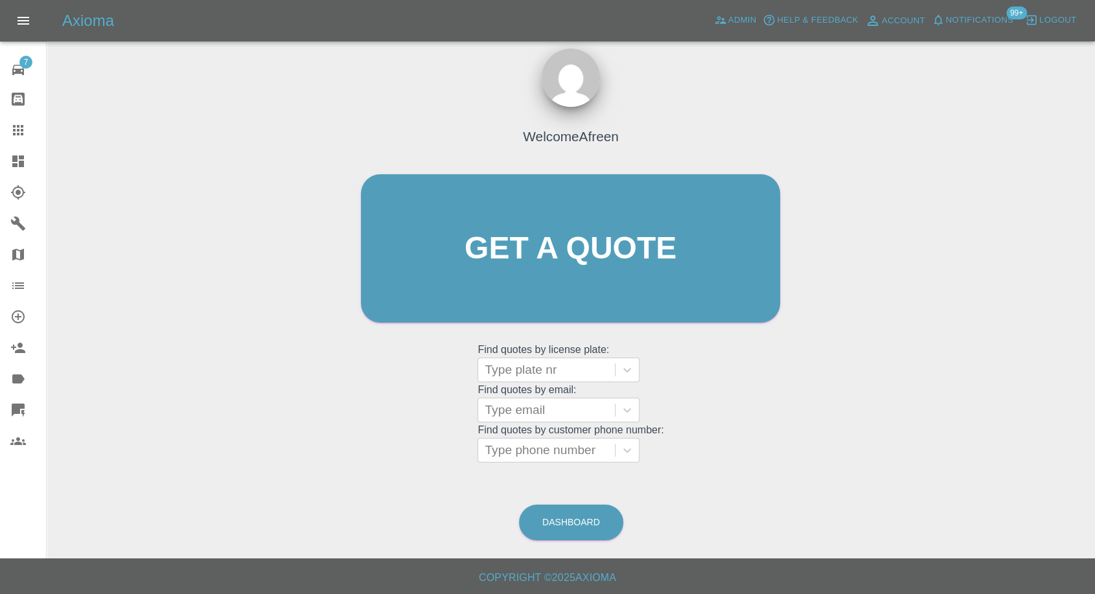
scroll to position [0, 0]
click at [130, 341] on div "Welcome Afreen Get a quote Get a quote Find quotes by license plate: Type plate…" at bounding box center [570, 310] width 1027 height 465
click at [518, 361] on div at bounding box center [546, 370] width 124 height 18
drag, startPoint x: 148, startPoint y: 335, endPoint x: 410, endPoint y: 357, distance: 262.6
click at [155, 332] on div "Welcome Afreen Get a quote Get a quote Find quotes by license plate: option , s…" at bounding box center [570, 310] width 1027 height 465
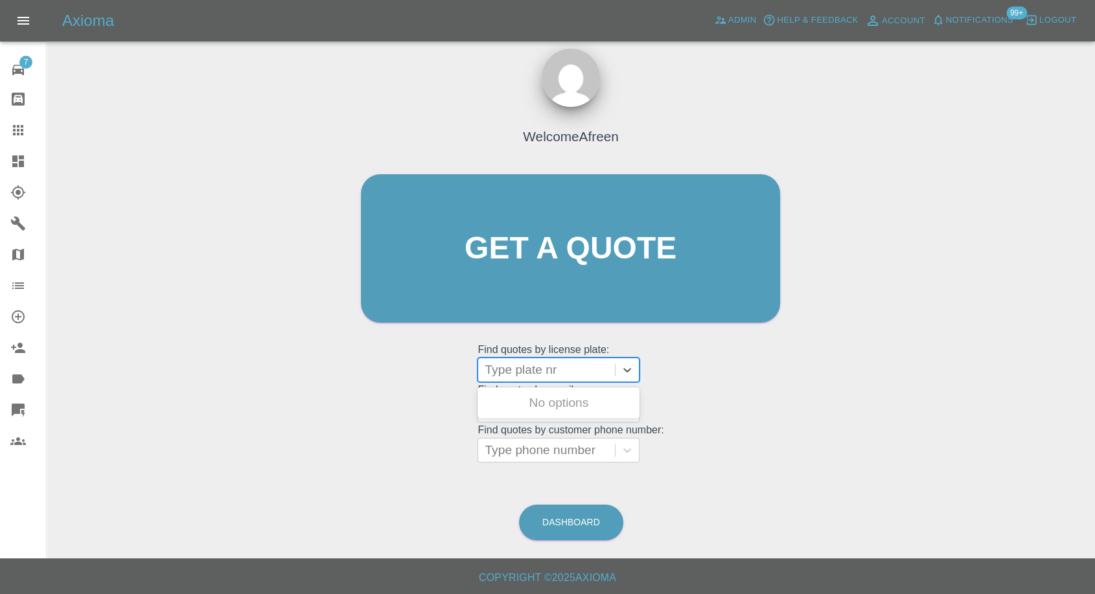
click at [549, 374] on div at bounding box center [546, 370] width 124 height 18
click at [84, 259] on div "Welcome Afreen Get a quote Get a quote Find quotes by license plate: Type plate…" at bounding box center [570, 310] width 1027 height 465
click at [523, 377] on div at bounding box center [546, 370] width 124 height 18
paste input "brown"
type input "brown"
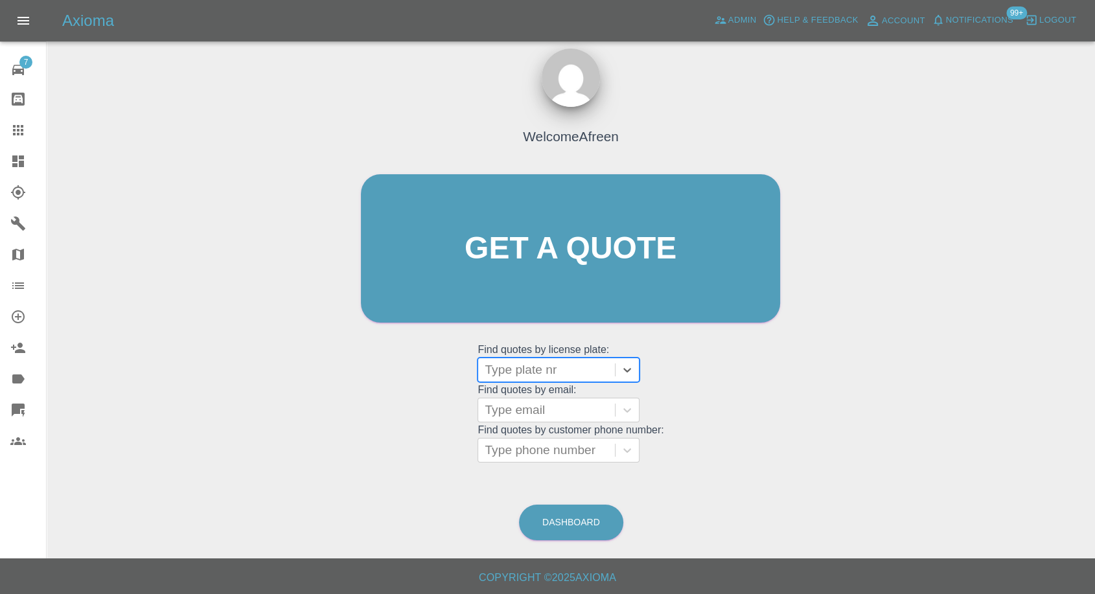
click at [532, 363] on div at bounding box center [546, 370] width 124 height 18
paste input "N22dru"
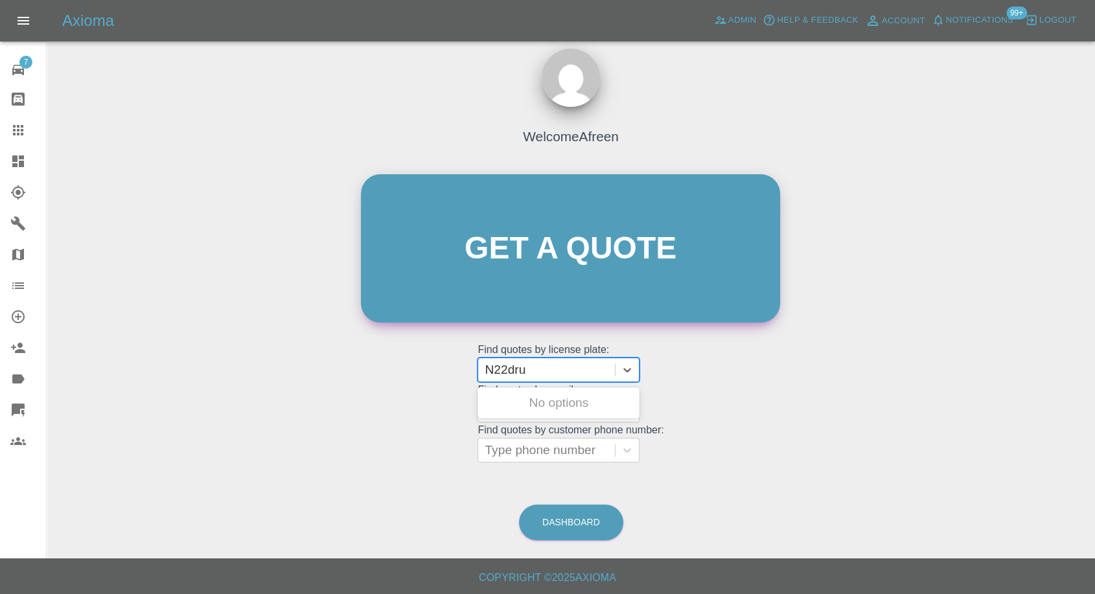
type input "N22dru"
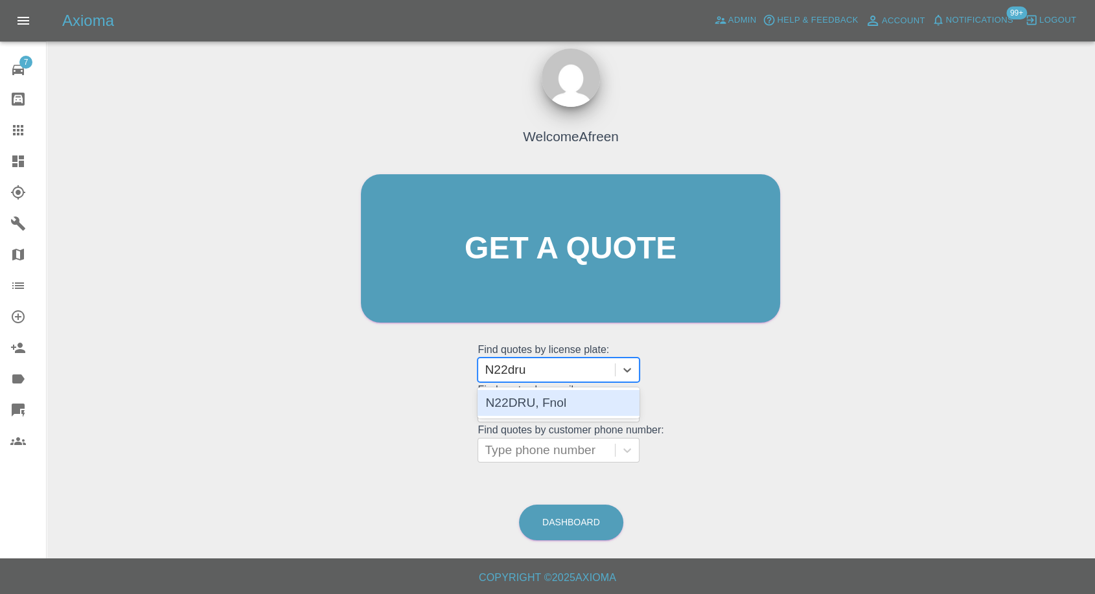
drag, startPoint x: 508, startPoint y: 394, endPoint x: 523, endPoint y: 393, distance: 15.6
click at [508, 395] on div "N22DRU, Fnol" at bounding box center [558, 403] width 162 height 26
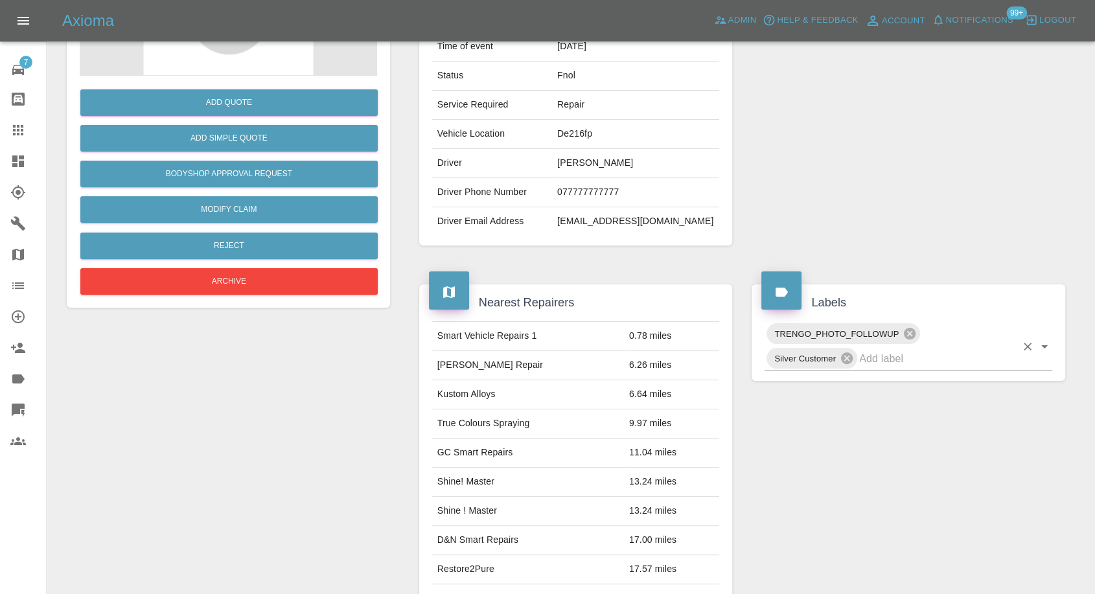
scroll to position [216, 0]
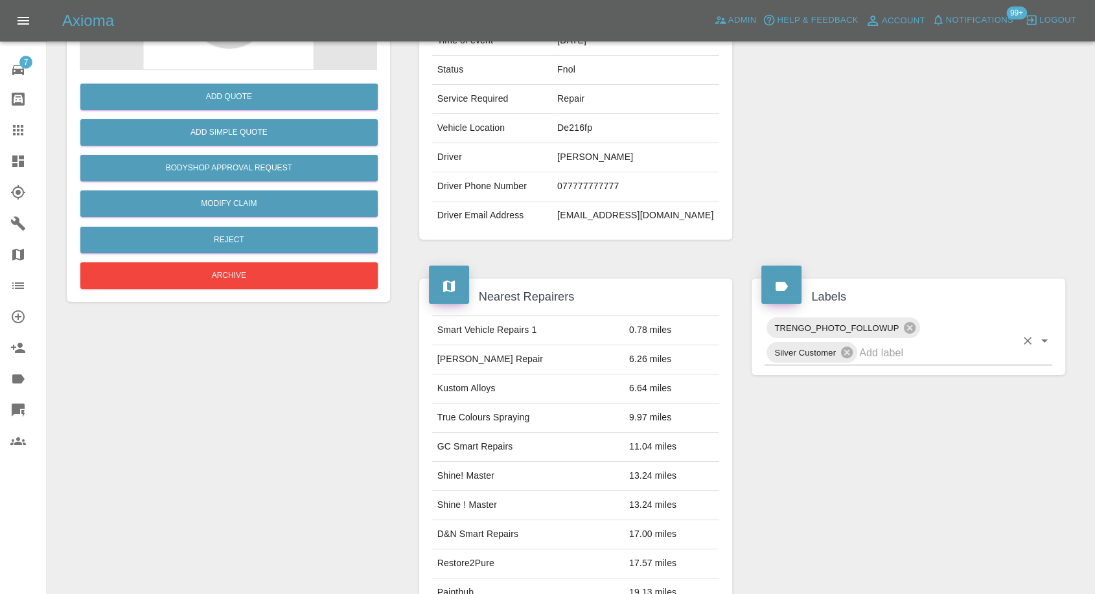
click at [890, 360] on input "text" at bounding box center [937, 353] width 157 height 20
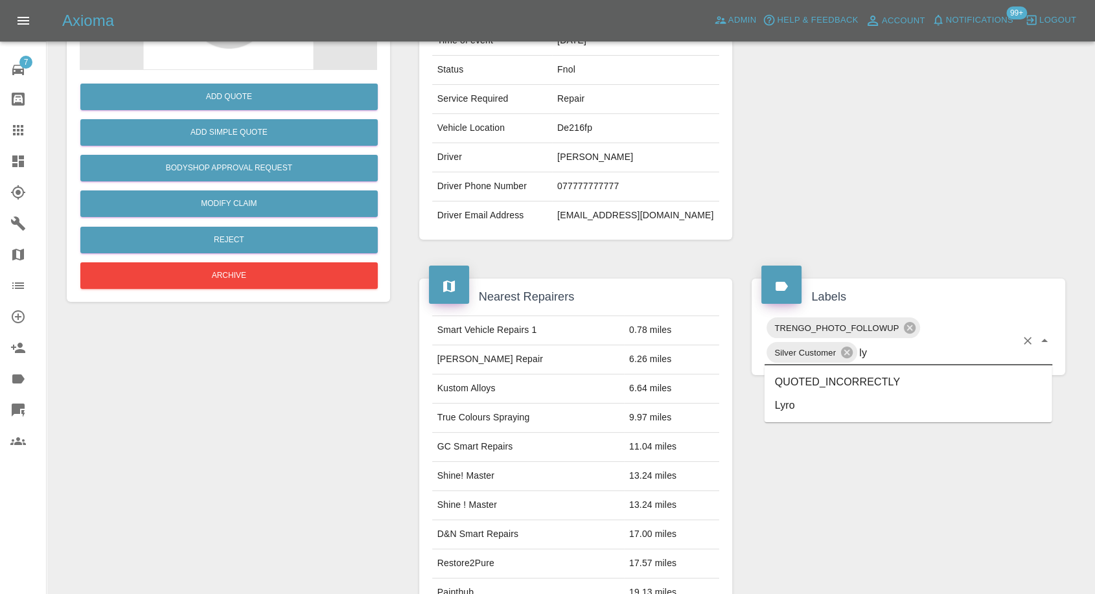
type input "lyr"
click at [819, 380] on li "Lyro" at bounding box center [908, 381] width 288 height 23
